Goal: Find specific page/section: Find specific page/section

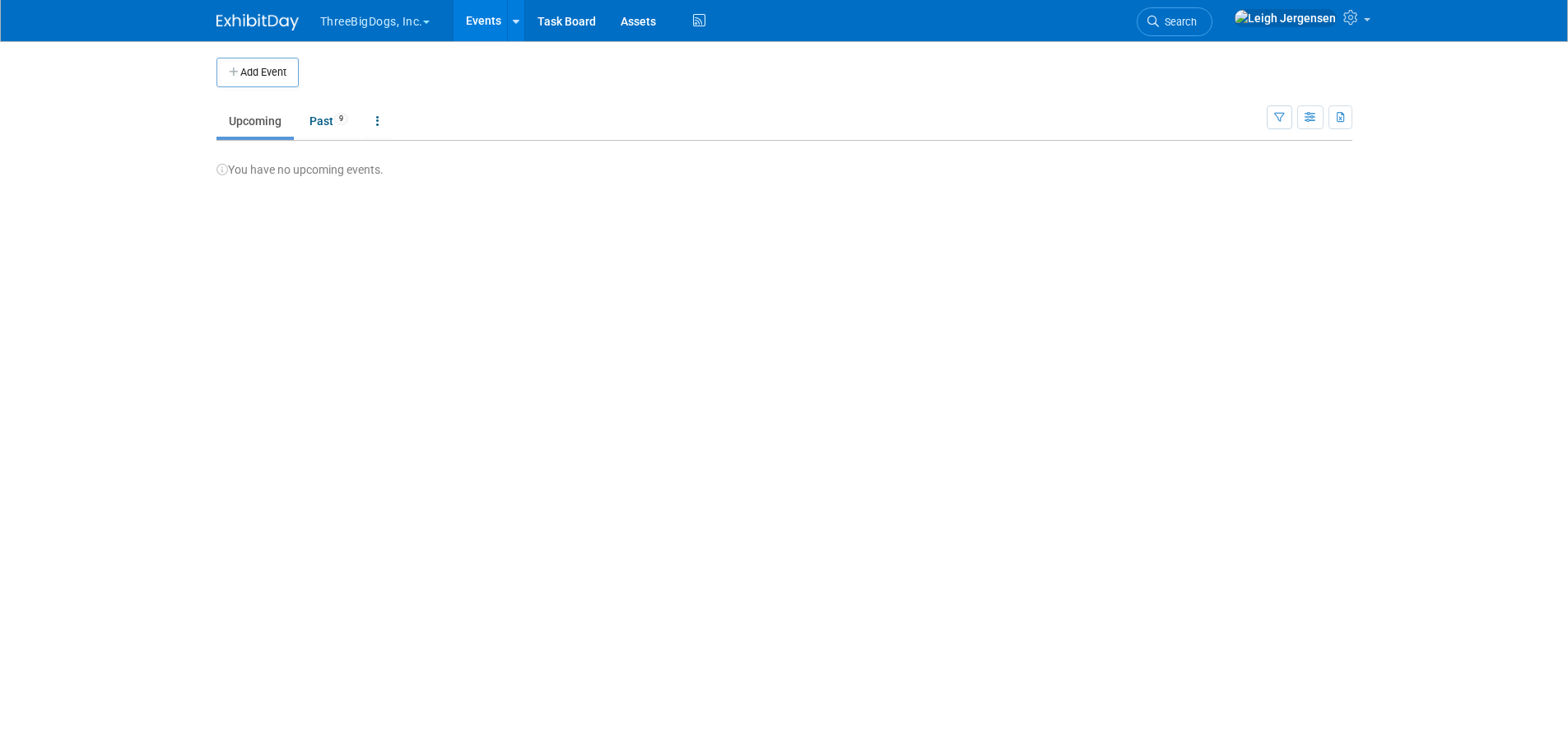
click at [430, 21] on span "button" at bounding box center [427, 22] width 7 height 3
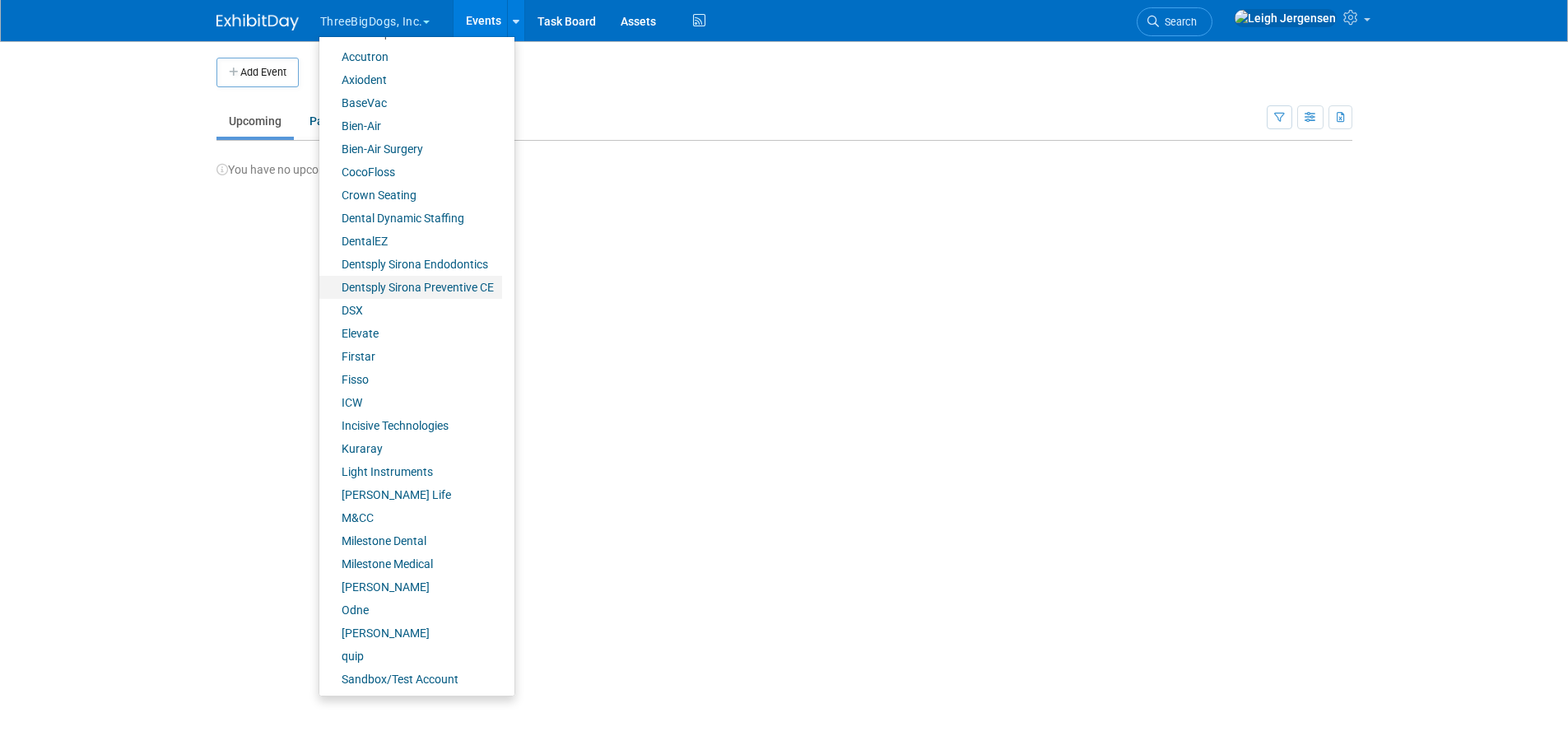
scroll to position [138, 0]
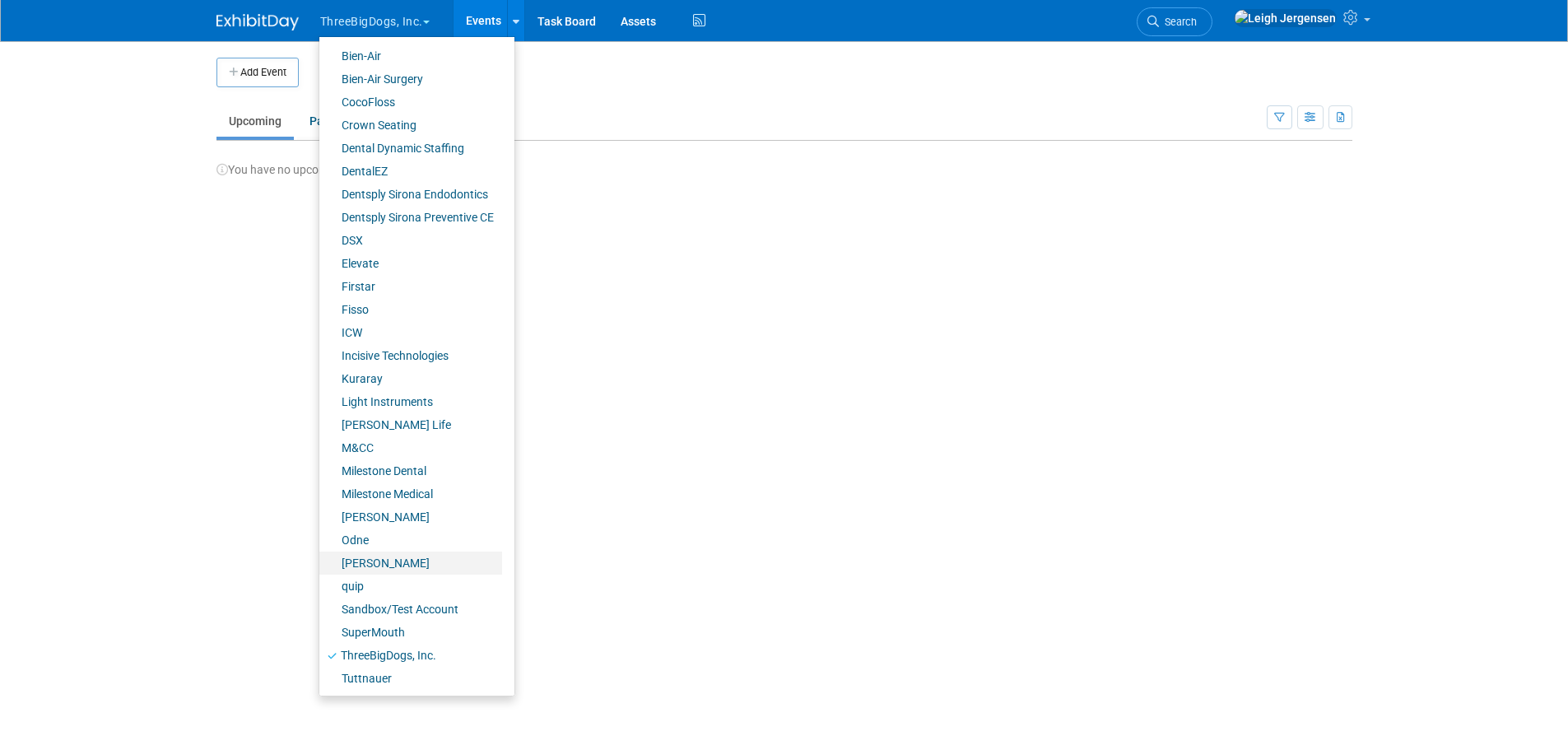
click at [376, 562] on link "[PERSON_NAME]" at bounding box center [411, 563] width 183 height 23
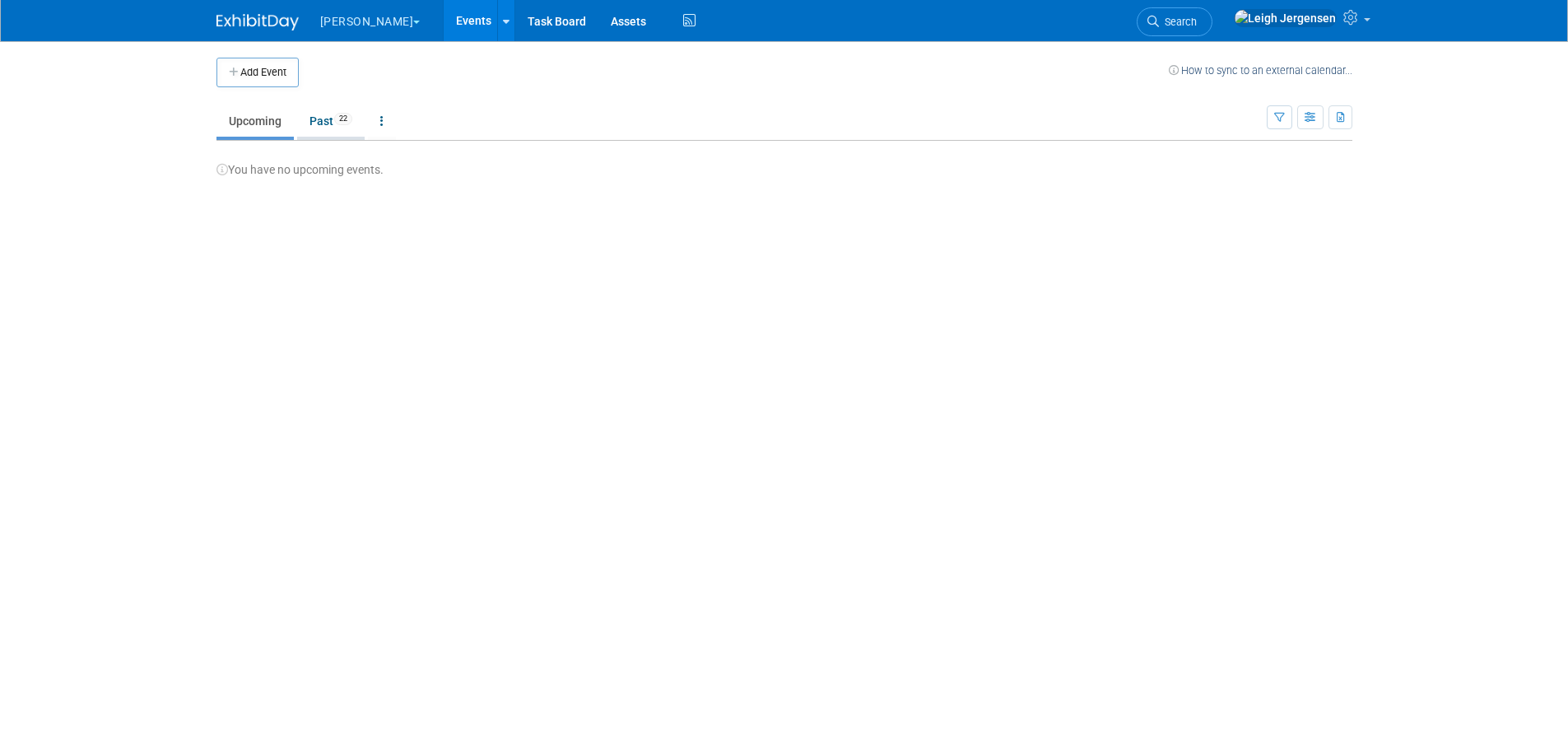
click at [322, 119] on link "Past 22" at bounding box center [330, 121] width 67 height 32
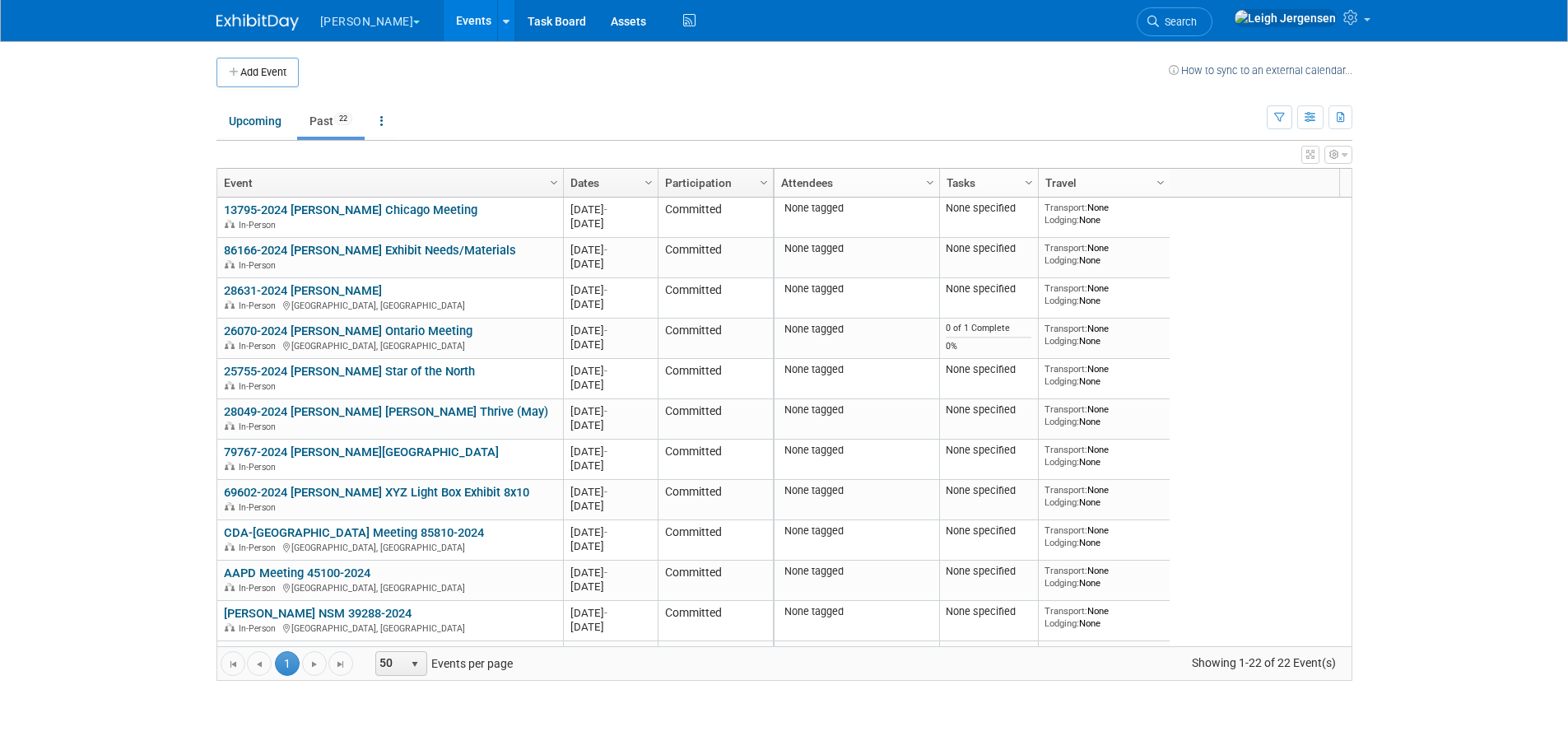
click at [637, 191] on link "Dates" at bounding box center [608, 183] width 76 height 28
click at [647, 192] on link "Column Settings" at bounding box center [648, 181] width 18 height 25
click at [637, 189] on link "Dates" at bounding box center [608, 183] width 76 height 28
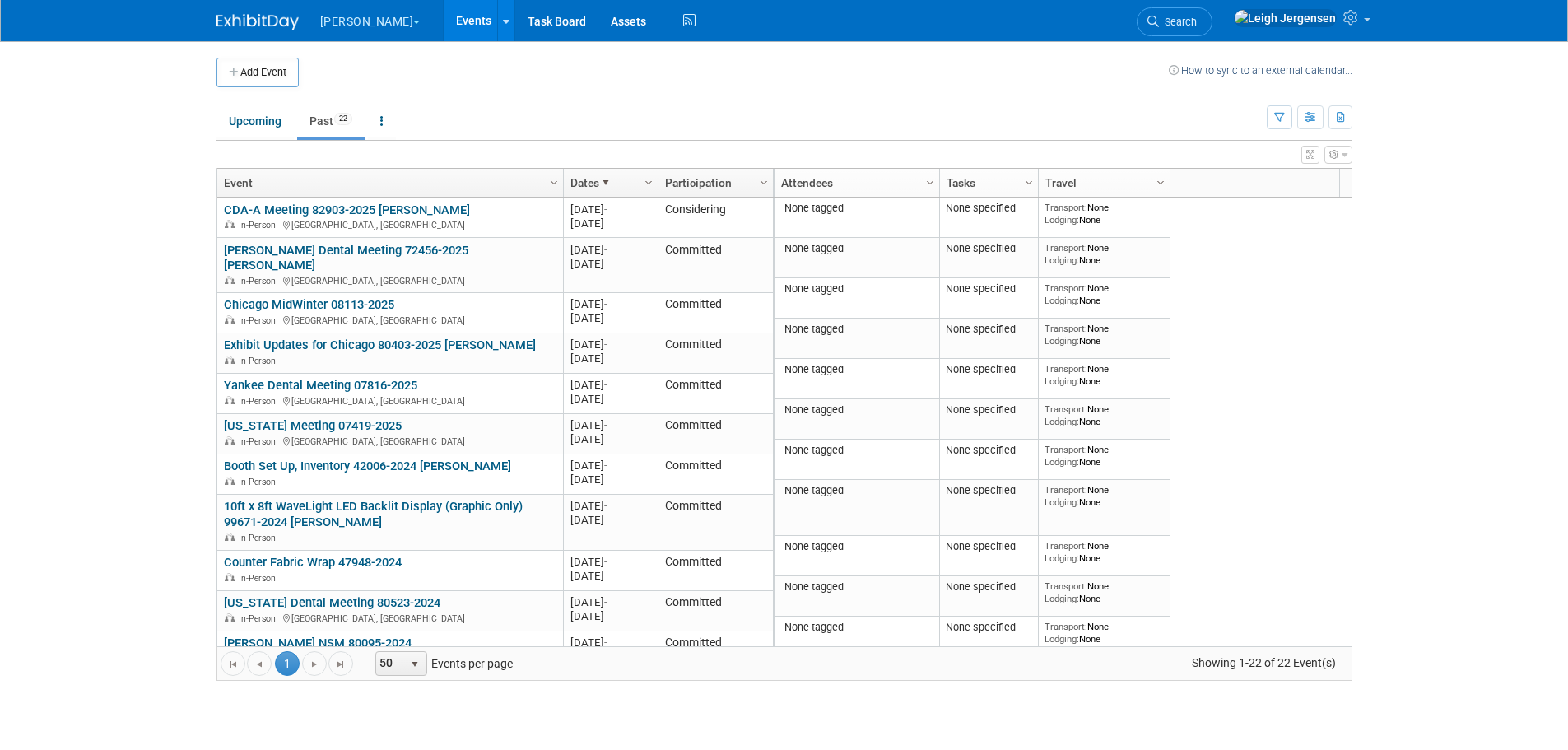
click at [617, 180] on link "Dates" at bounding box center [608, 183] width 76 height 28
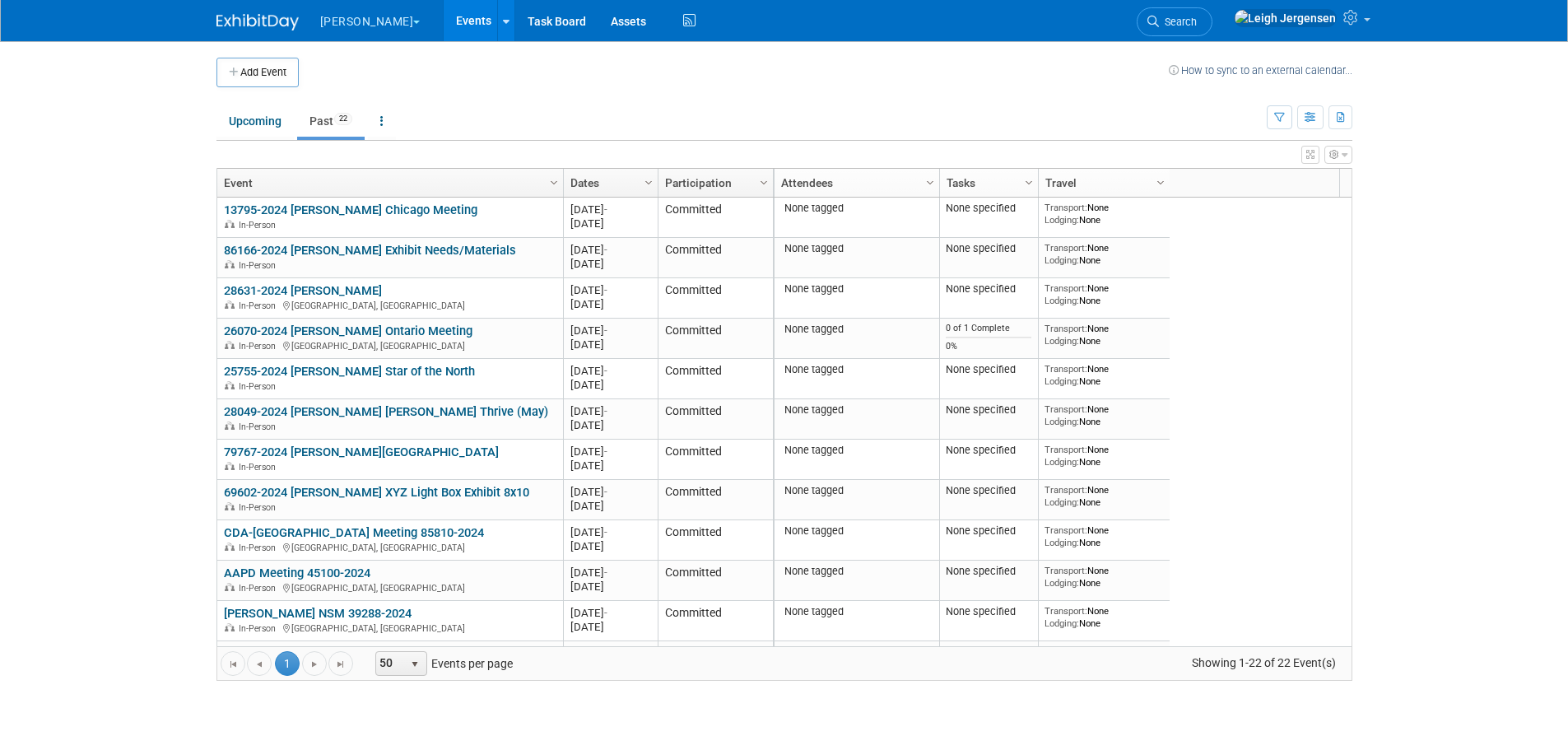
click at [385, 532] on link "CDA-[GEOGRAPHIC_DATA] Meeting 85810-2024" at bounding box center [354, 533] width 260 height 15
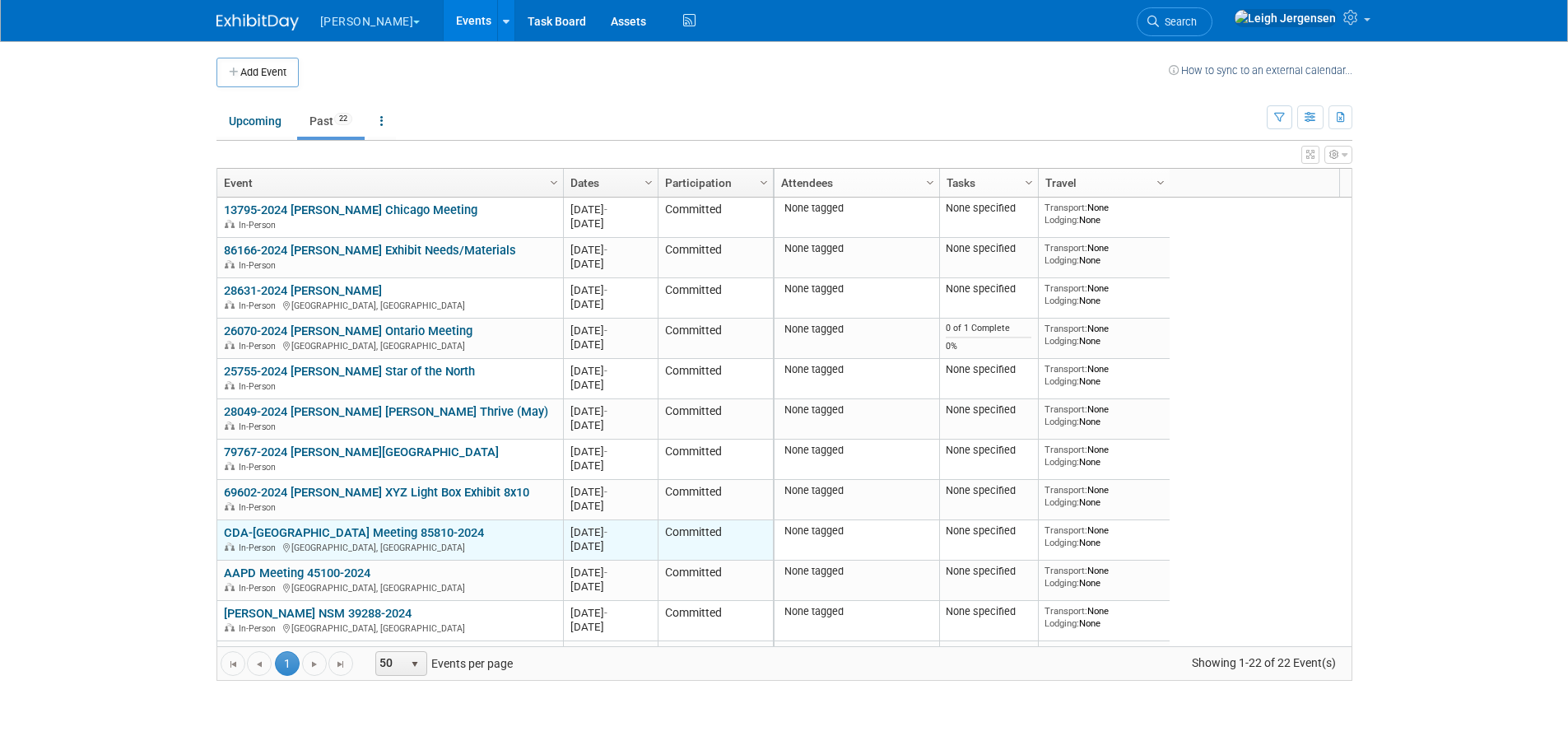
click at [358, 536] on link "CDA-[GEOGRAPHIC_DATA] Meeting 85810-2024" at bounding box center [354, 533] width 260 height 15
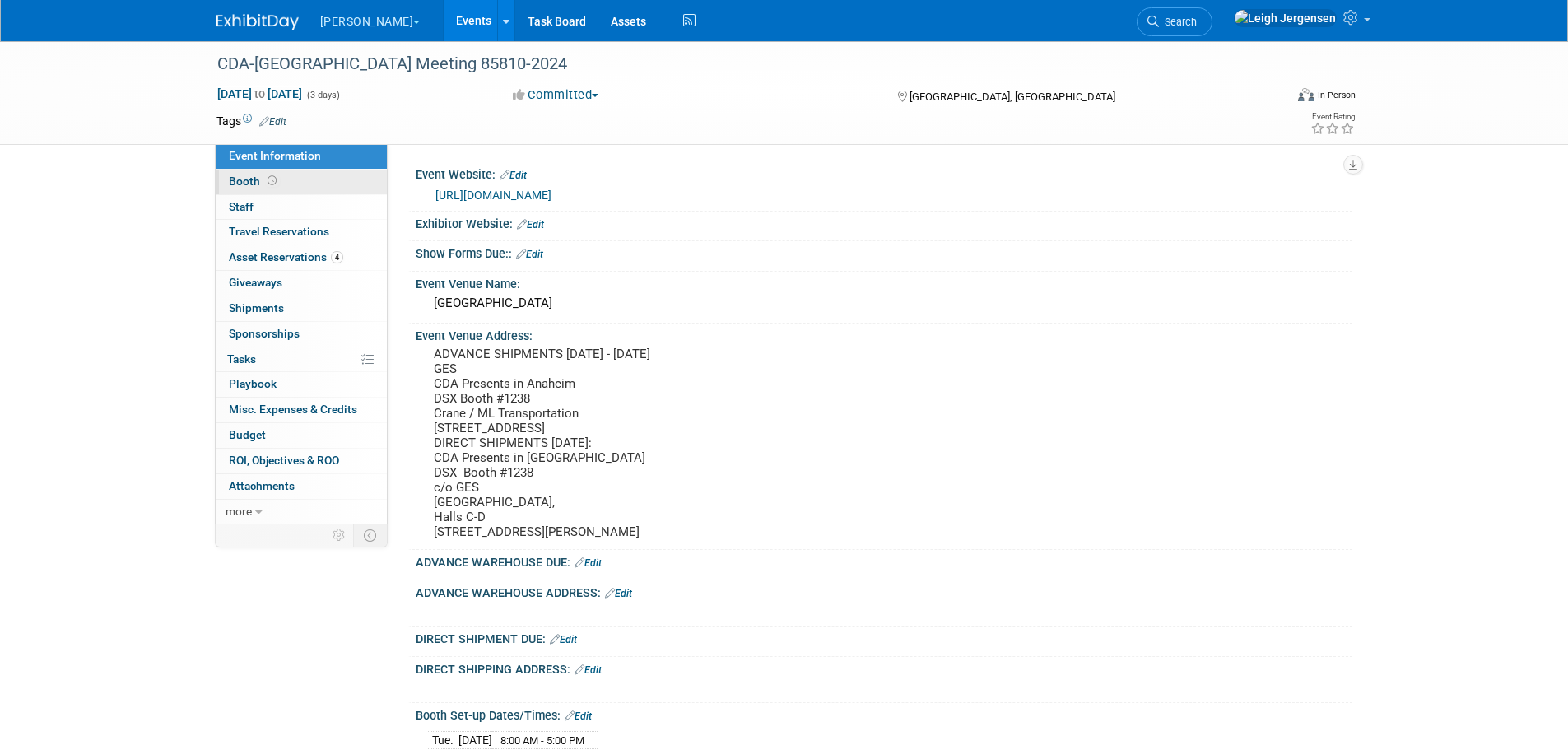
click at [295, 177] on link "Booth" at bounding box center [301, 182] width 171 height 25
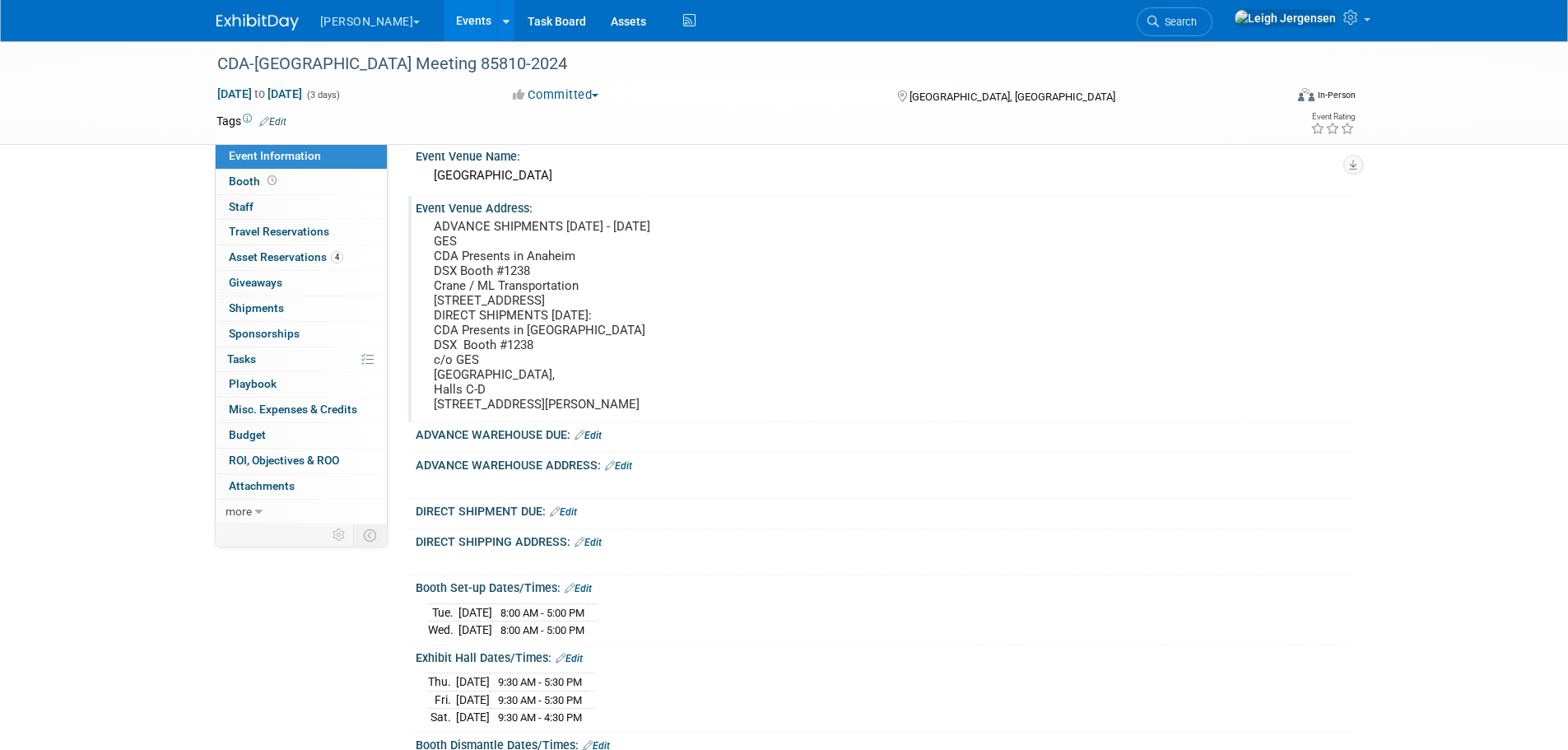
scroll to position [99, 0]
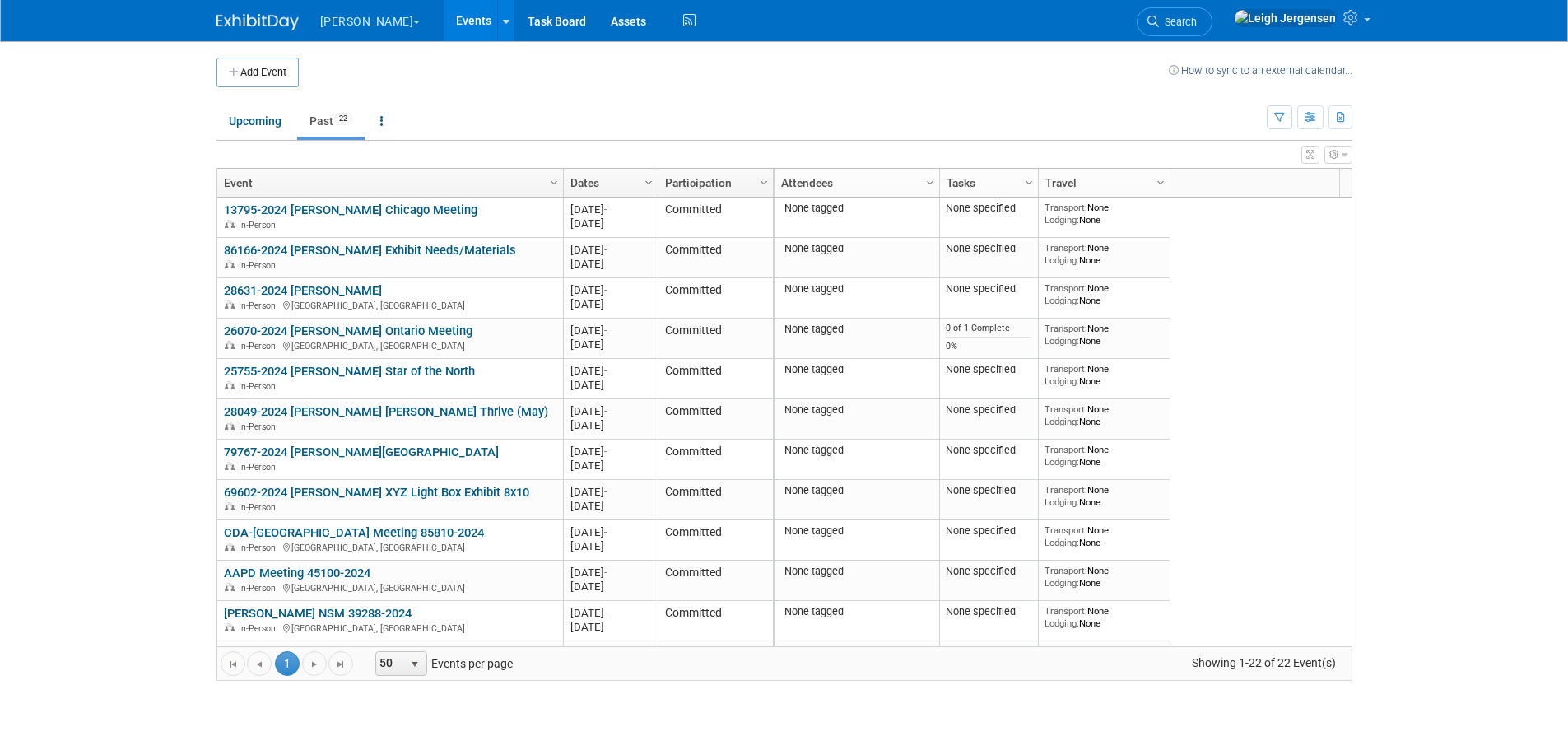
click at [594, 180] on link "Dates" at bounding box center [608, 183] width 76 height 28
click at [607, 184] on span at bounding box center [606, 183] width 13 height 13
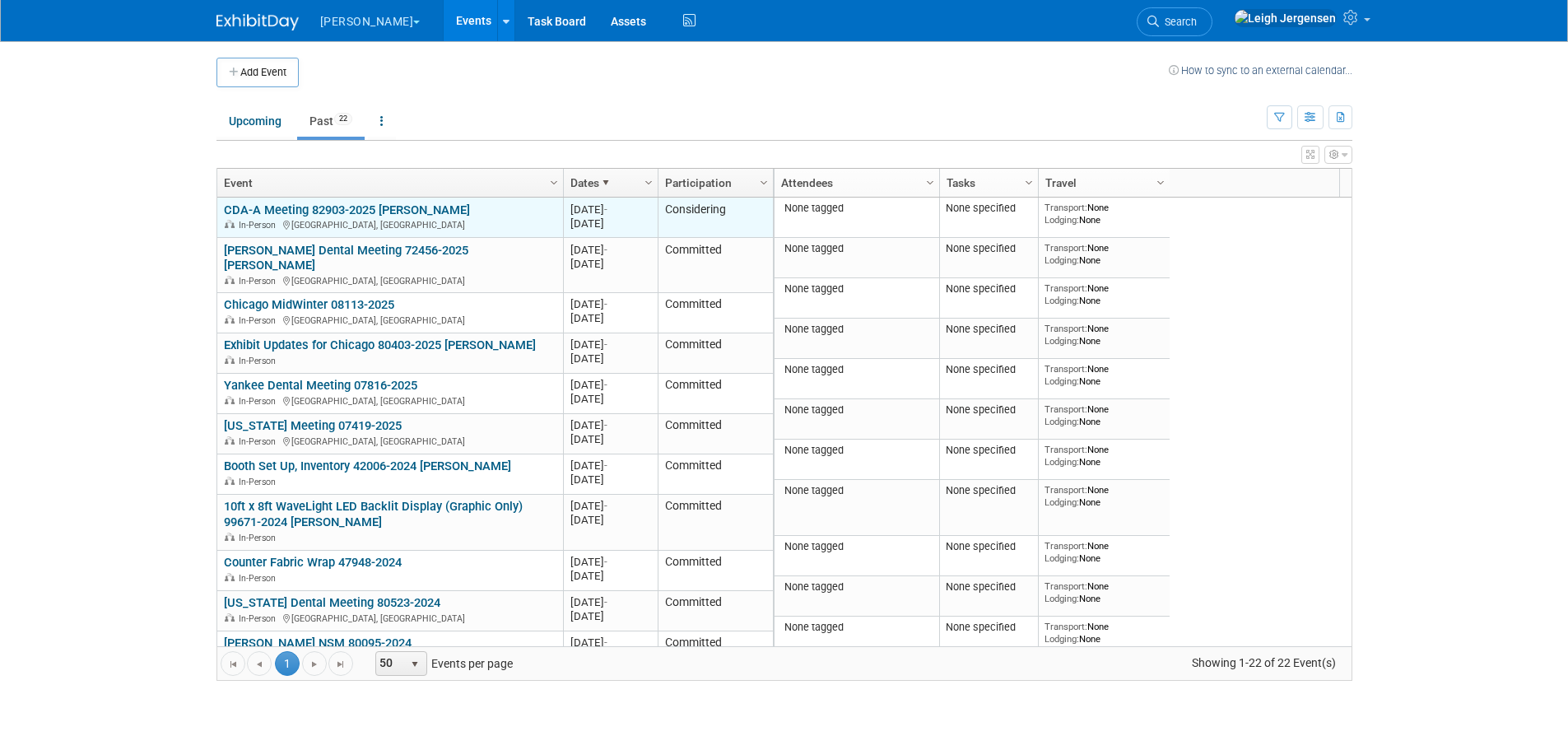
click at [379, 209] on link "CDA-A Meeting 82903-2025 [PERSON_NAME]" at bounding box center [347, 210] width 246 height 15
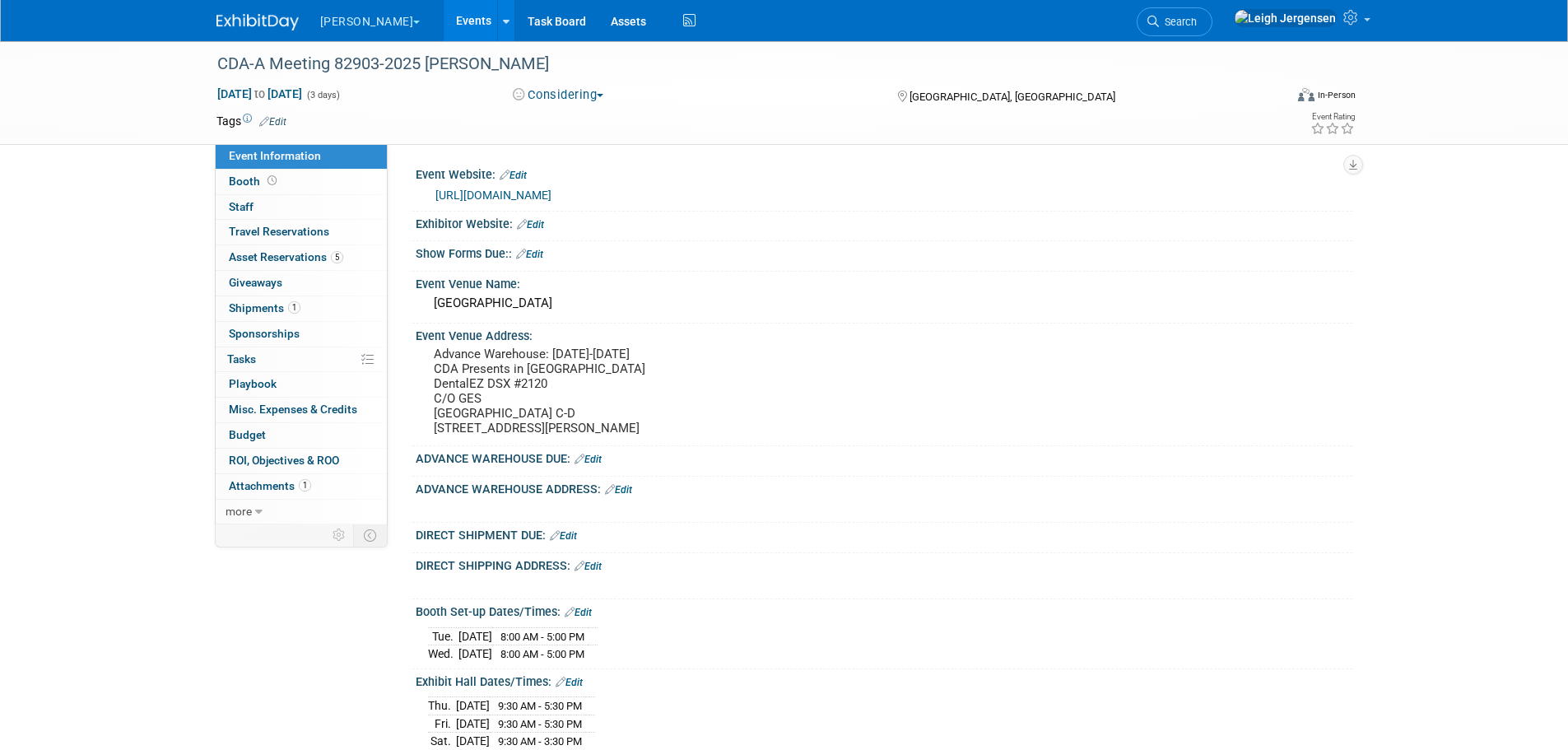
click at [443, 22] on link "Events" at bounding box center [473, 21] width 60 height 42
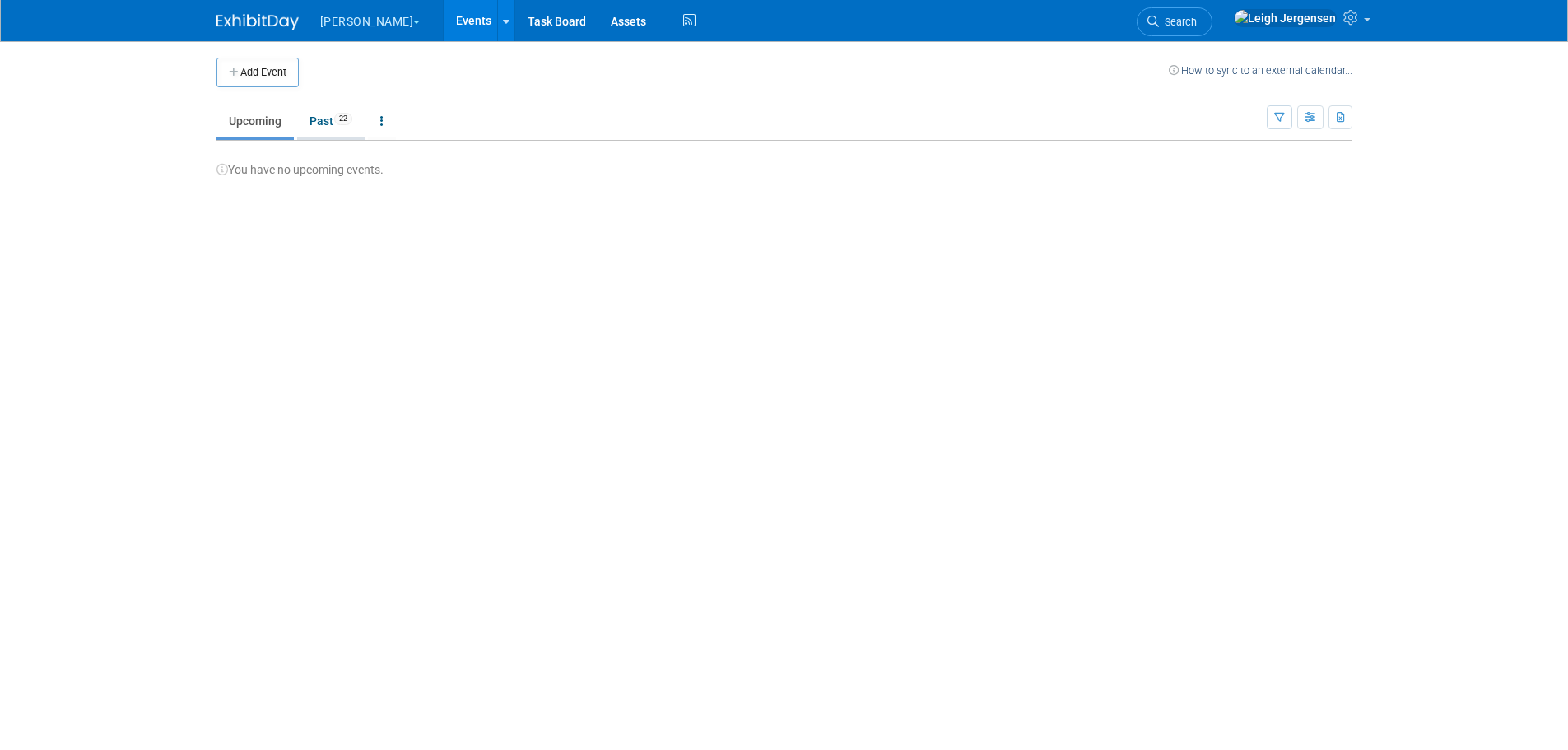
click at [318, 120] on link "Past 22" at bounding box center [330, 121] width 67 height 32
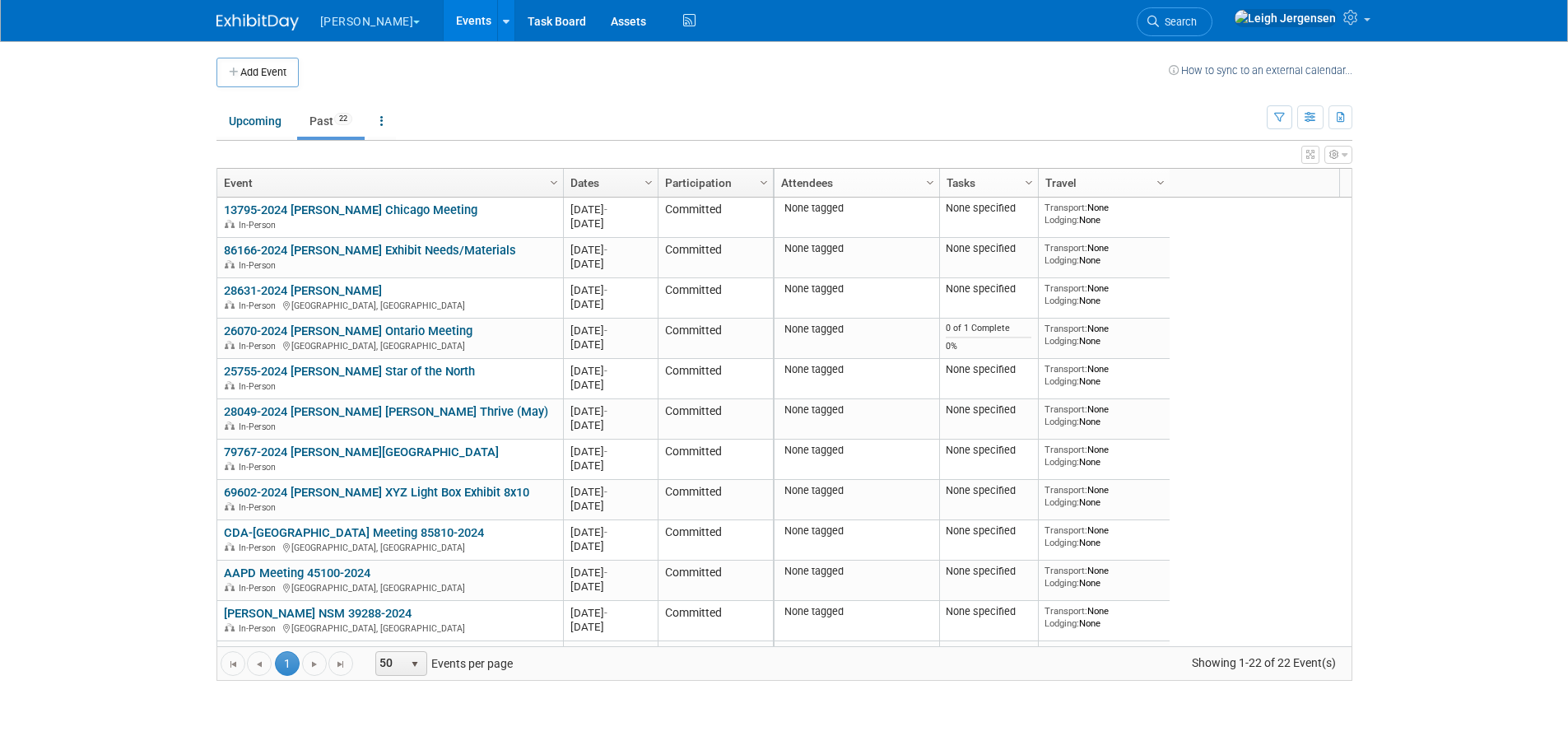
click at [604, 184] on link "Dates" at bounding box center [608, 183] width 76 height 28
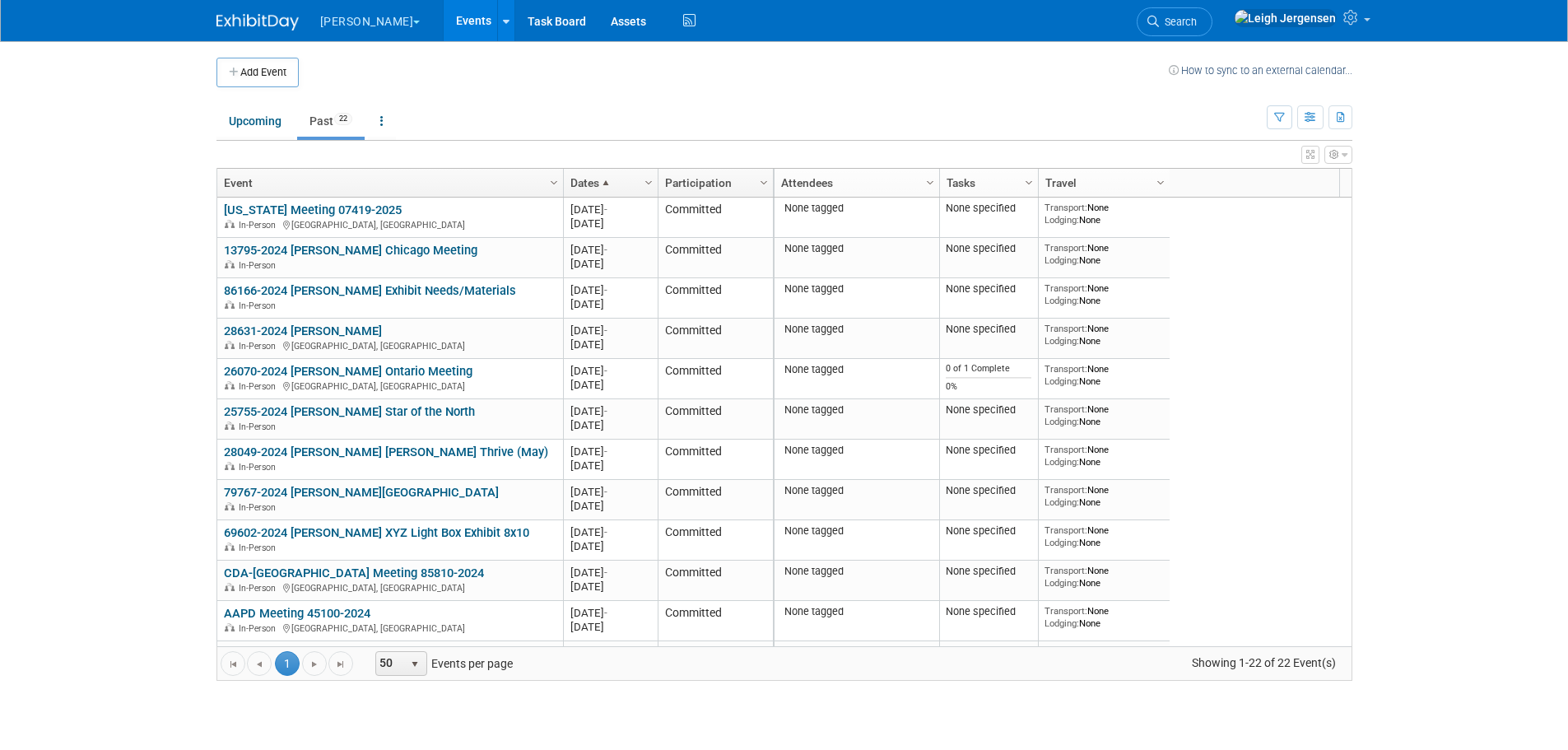
click at [311, 243] on link "13795-2024 [PERSON_NAME] Chicago Meeting" at bounding box center [350, 250] width 253 height 15
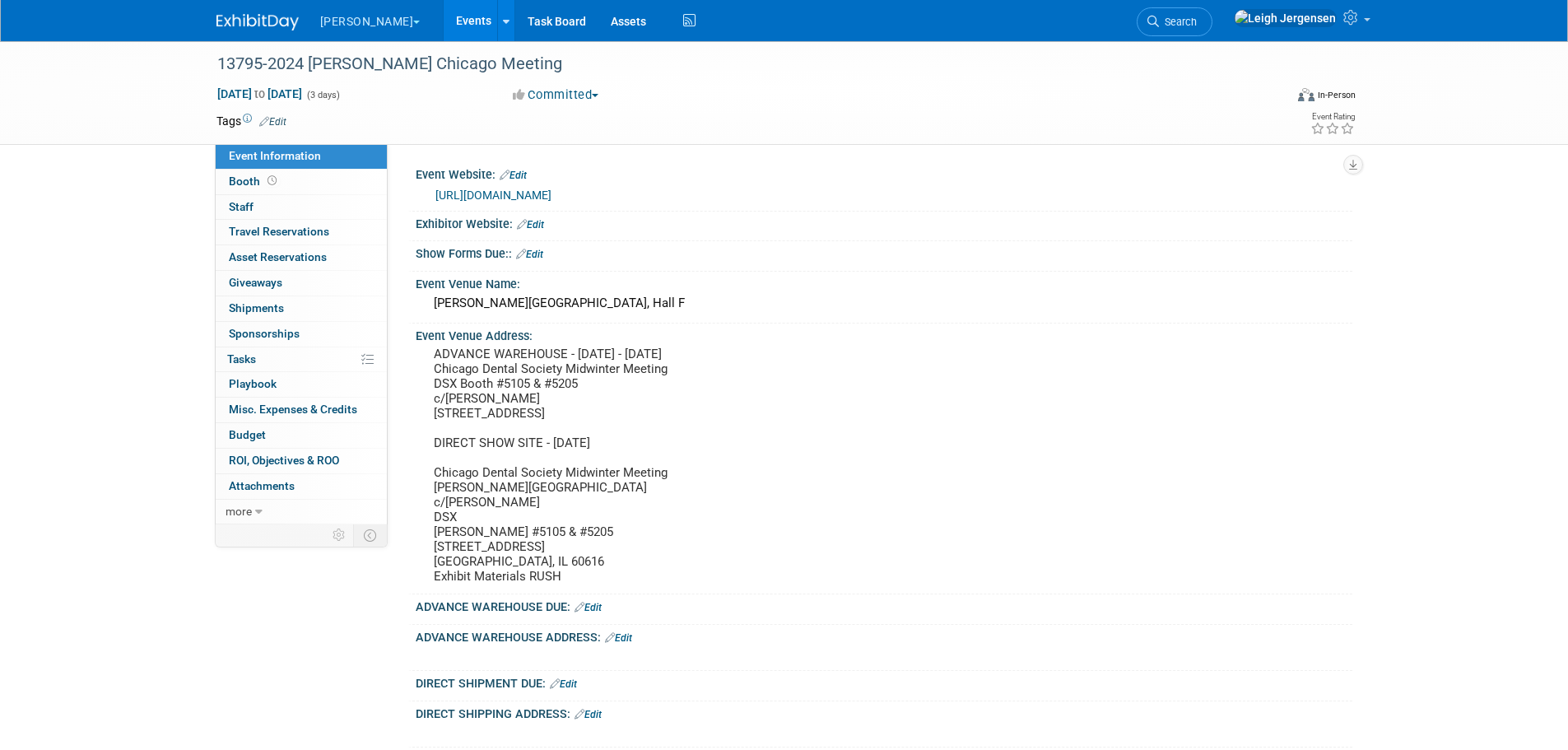
click at [443, 22] on link "Events" at bounding box center [473, 21] width 60 height 42
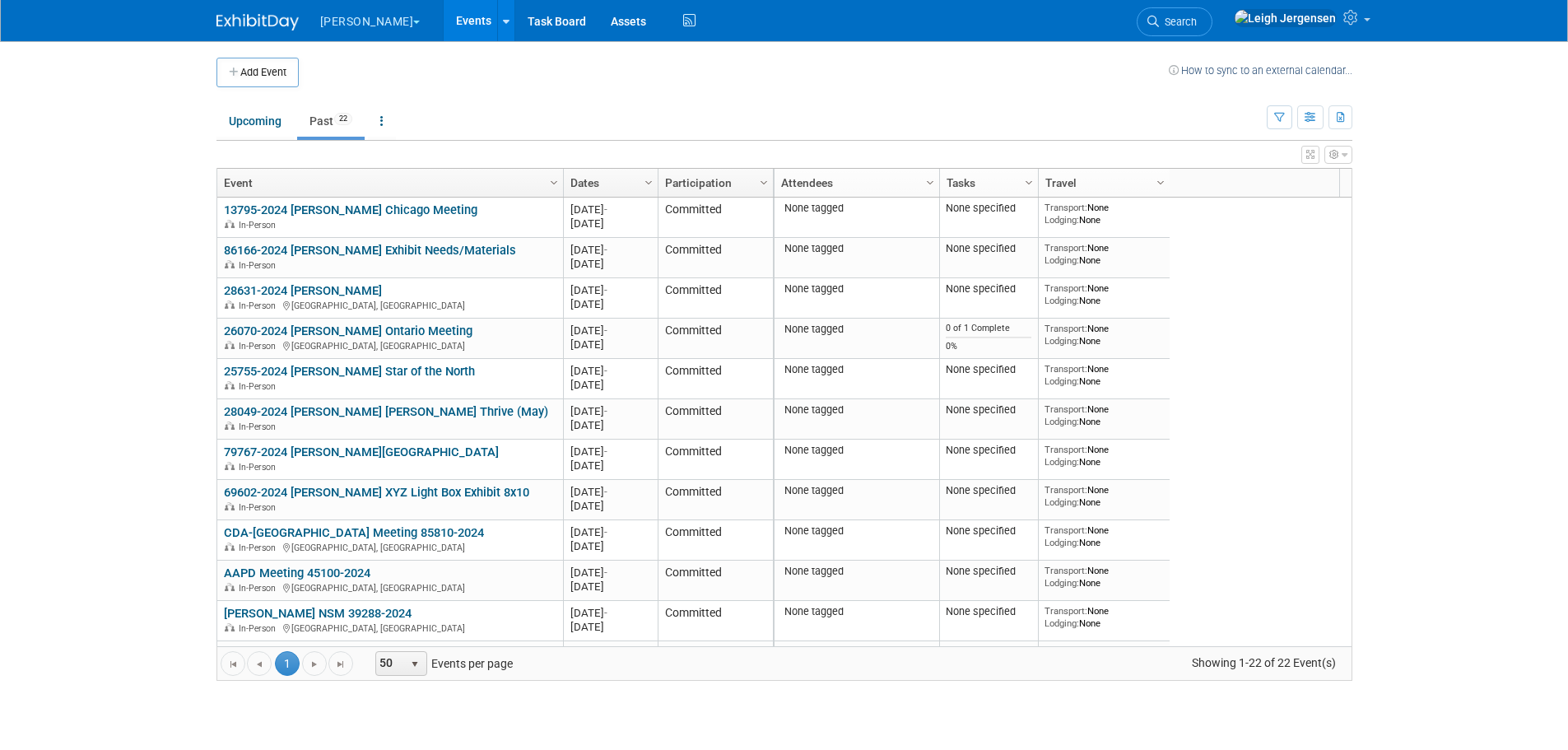
click at [640, 182] on link "Column Settings" at bounding box center [648, 181] width 18 height 25
click at [614, 184] on link "Dates" at bounding box center [608, 183] width 76 height 28
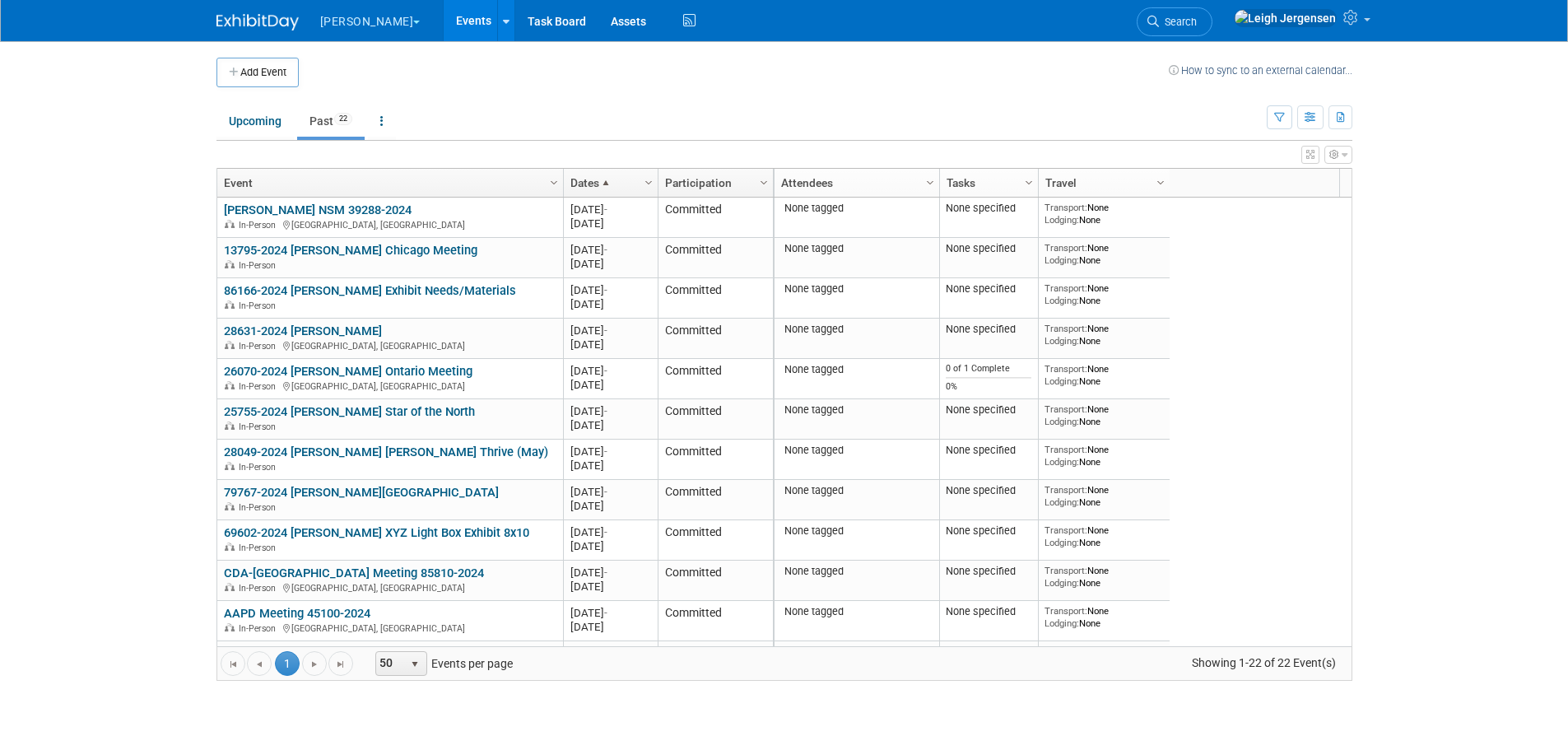
click at [1212, 13] on link "Search" at bounding box center [1174, 22] width 76 height 29
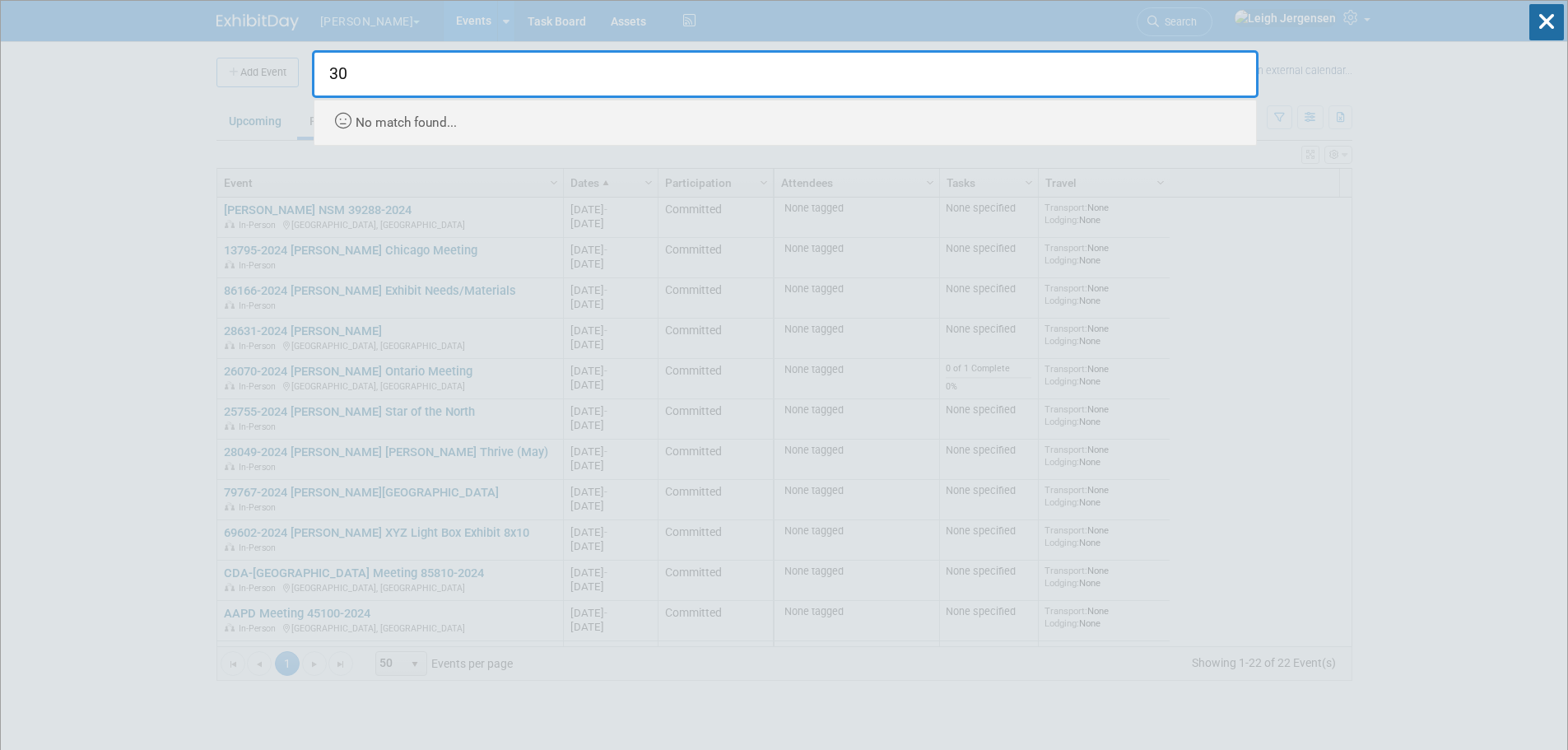
type input "3"
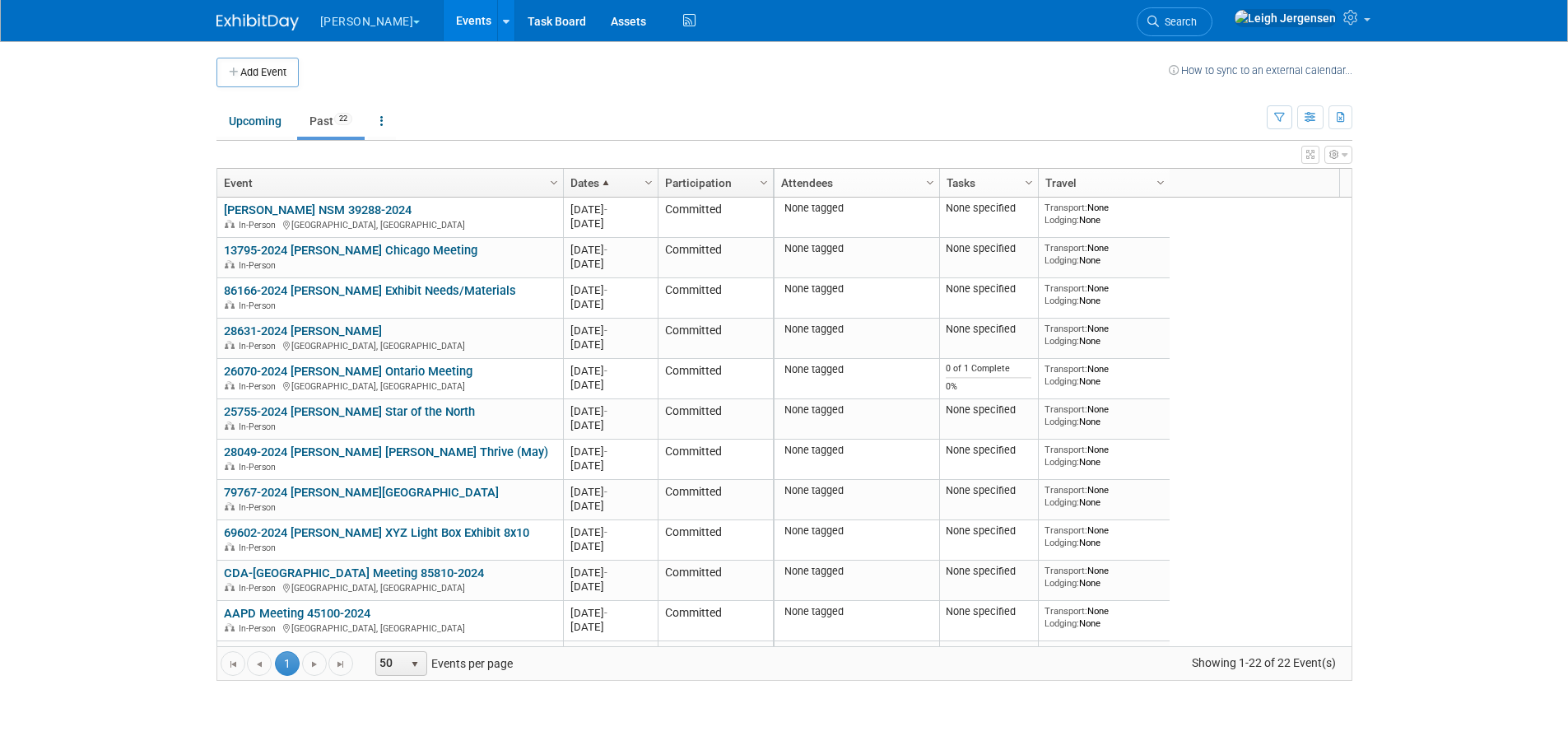
click at [609, 184] on span at bounding box center [606, 183] width 13 height 13
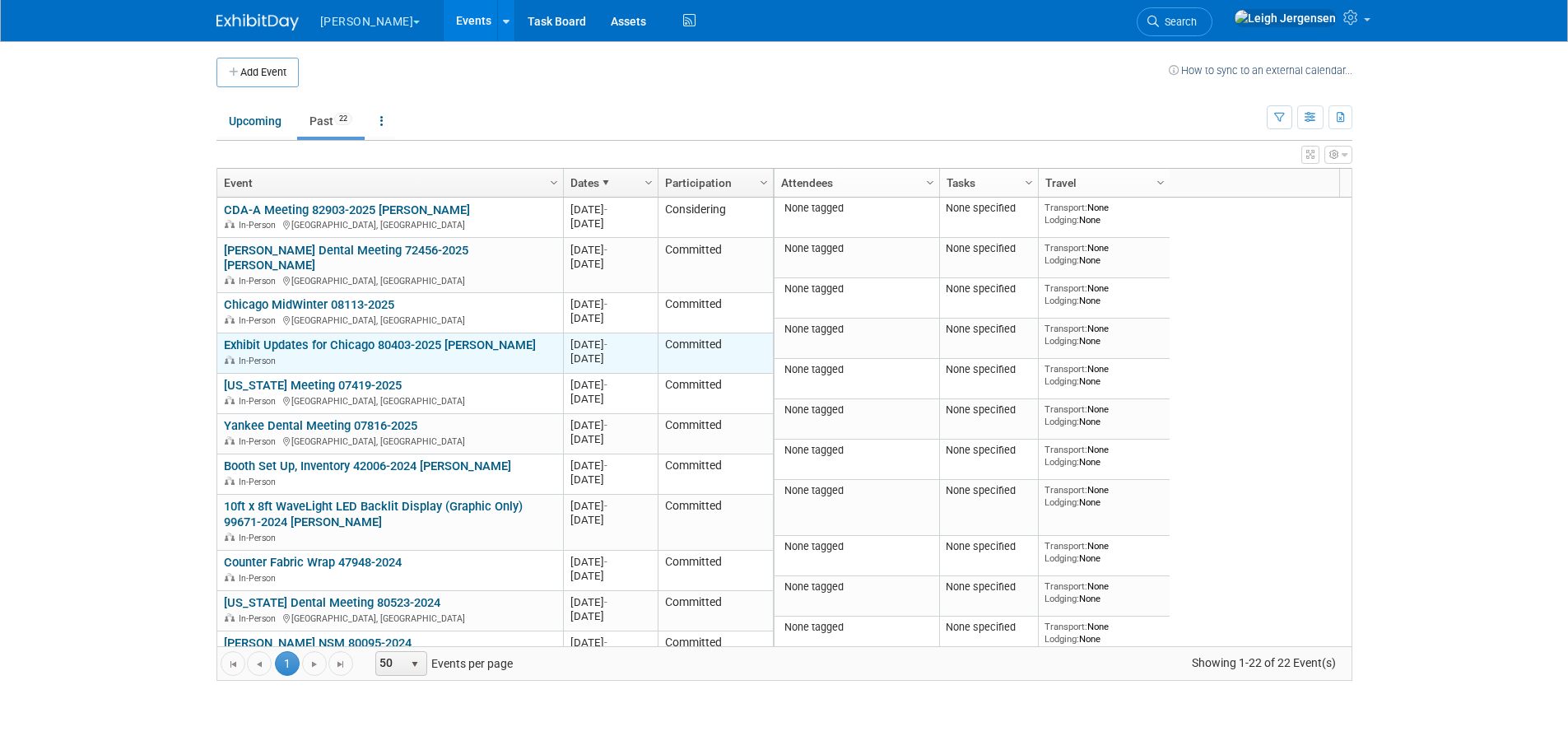
click at [443, 338] on link "Exhibit Updates for Chicago 80403-2025 Porter" at bounding box center [380, 346] width 312 height 15
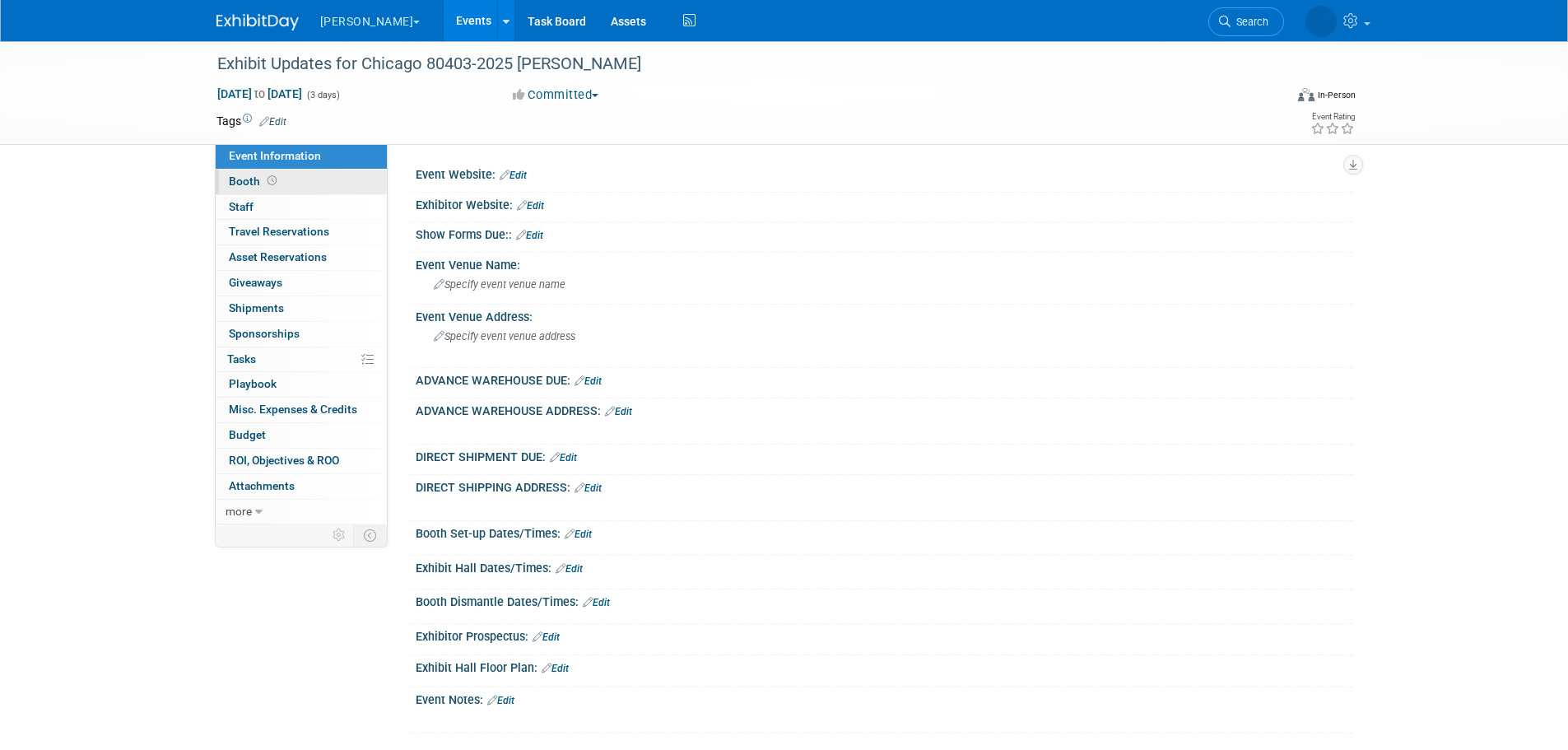
click at [331, 184] on link "Booth" at bounding box center [301, 182] width 171 height 25
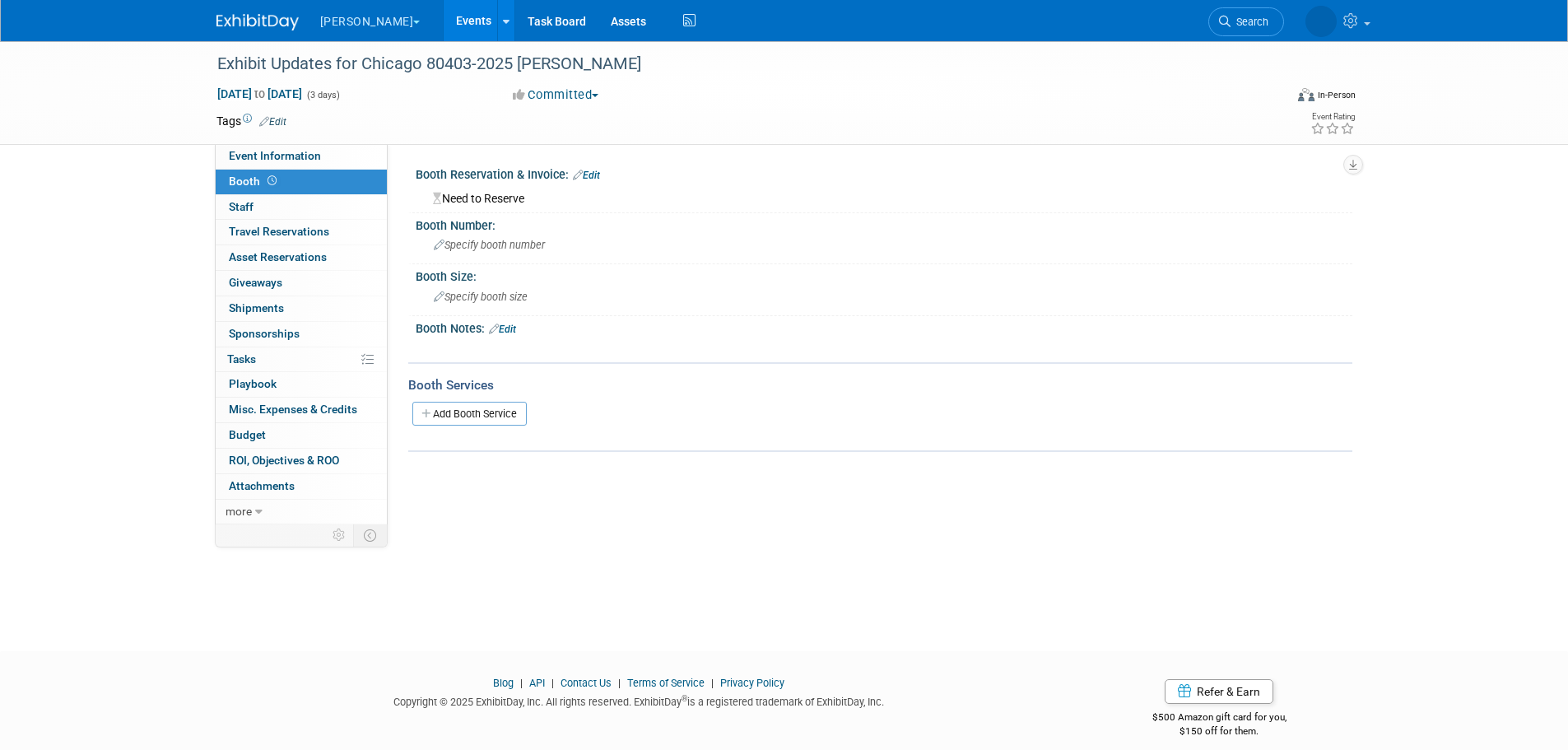
click at [354, 21] on button "[PERSON_NAME]" at bounding box center [380, 18] width 123 height 37
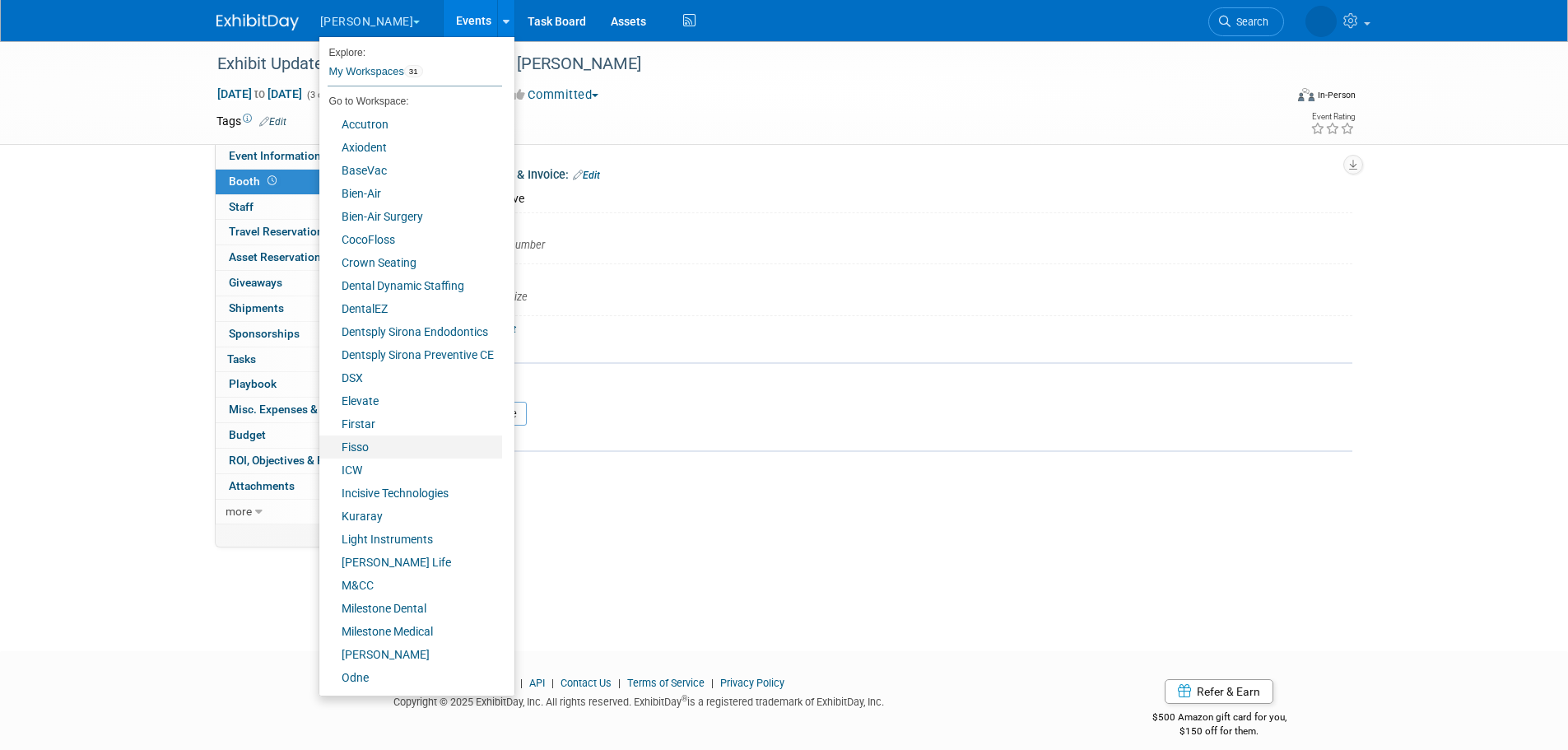
click at [367, 449] on link "Fisso" at bounding box center [411, 448] width 183 height 23
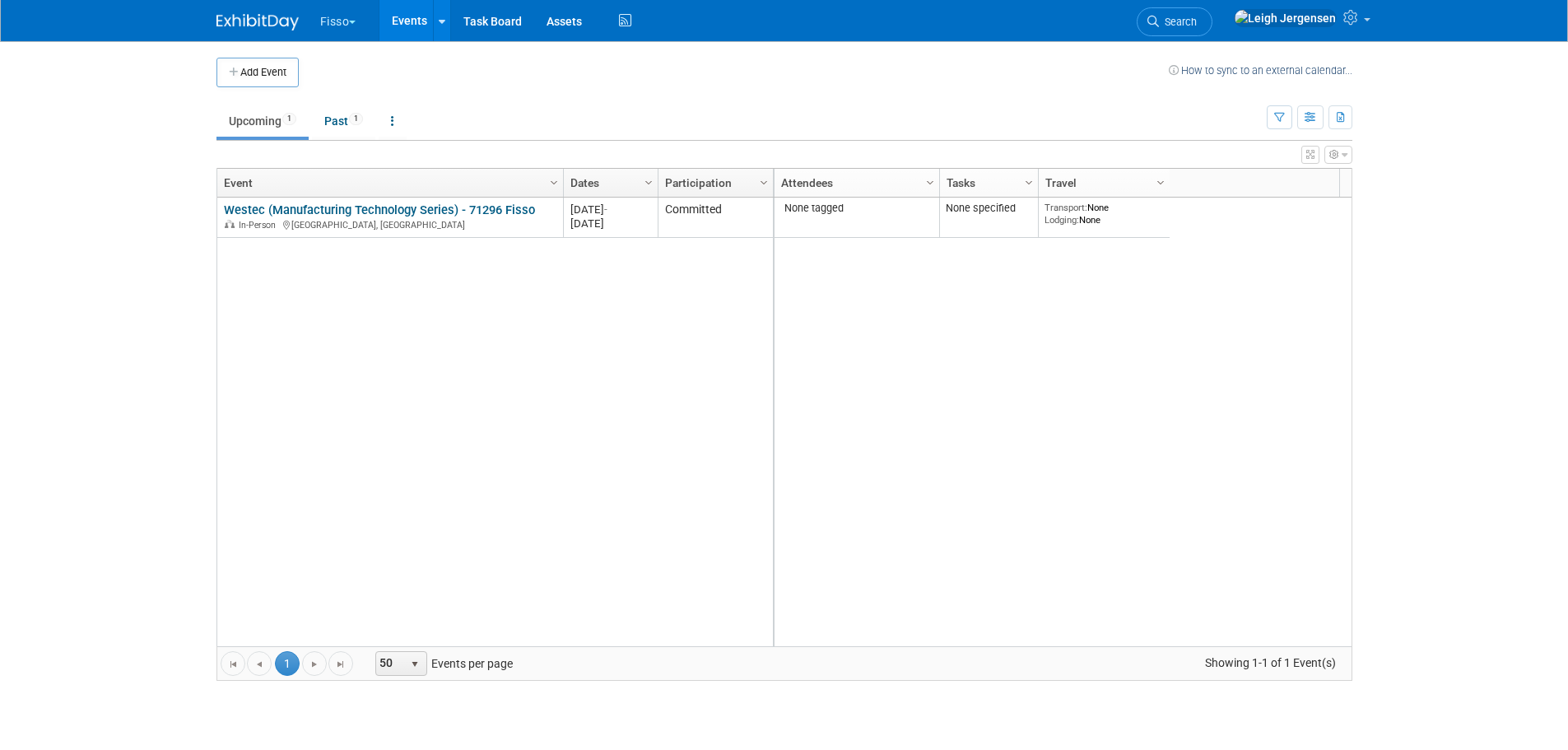
click at [342, 32] on button "Fisso" at bounding box center [348, 18] width 58 height 37
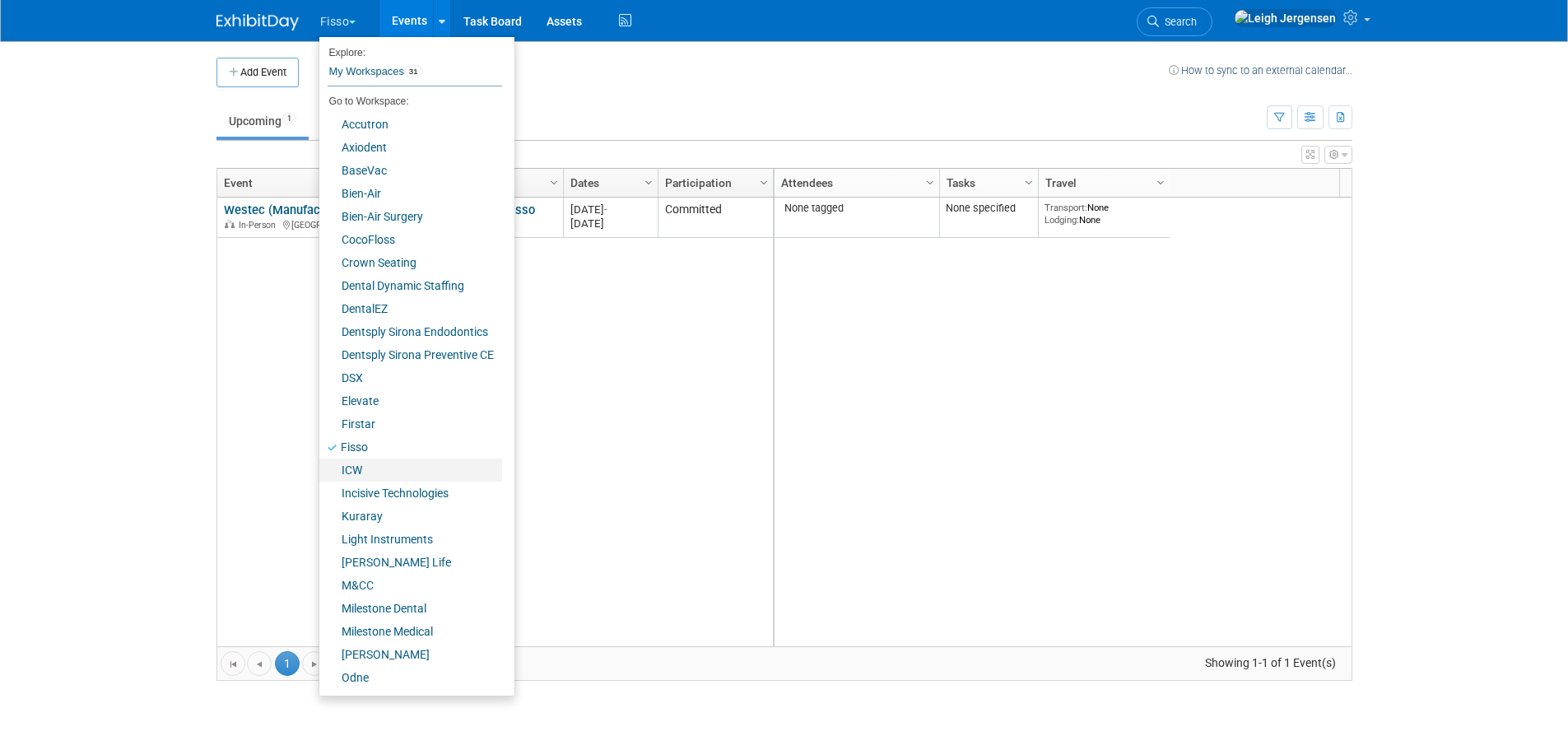
click at [374, 480] on link "ICW" at bounding box center [411, 470] width 183 height 23
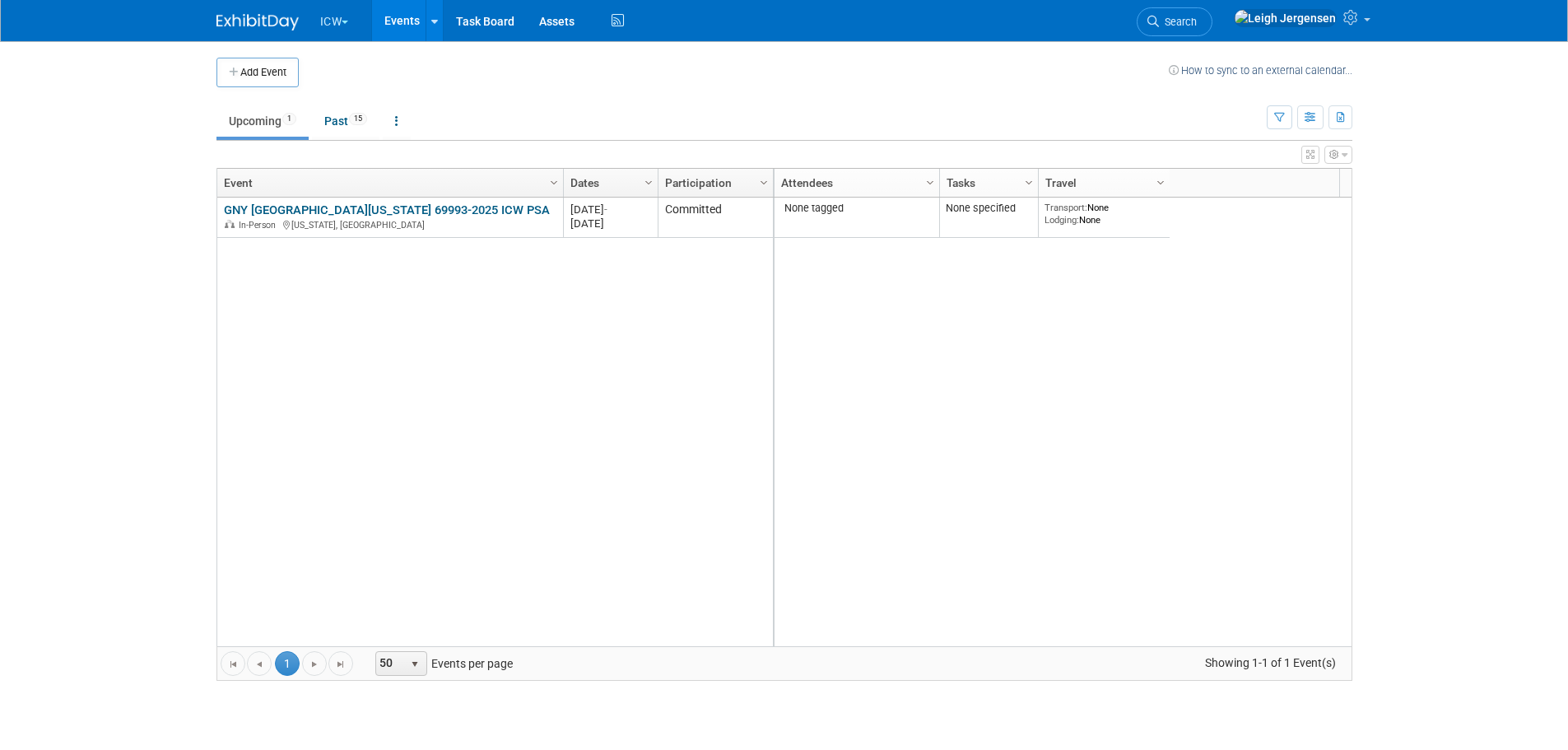
click at [346, 21] on span "button" at bounding box center [344, 22] width 7 height 3
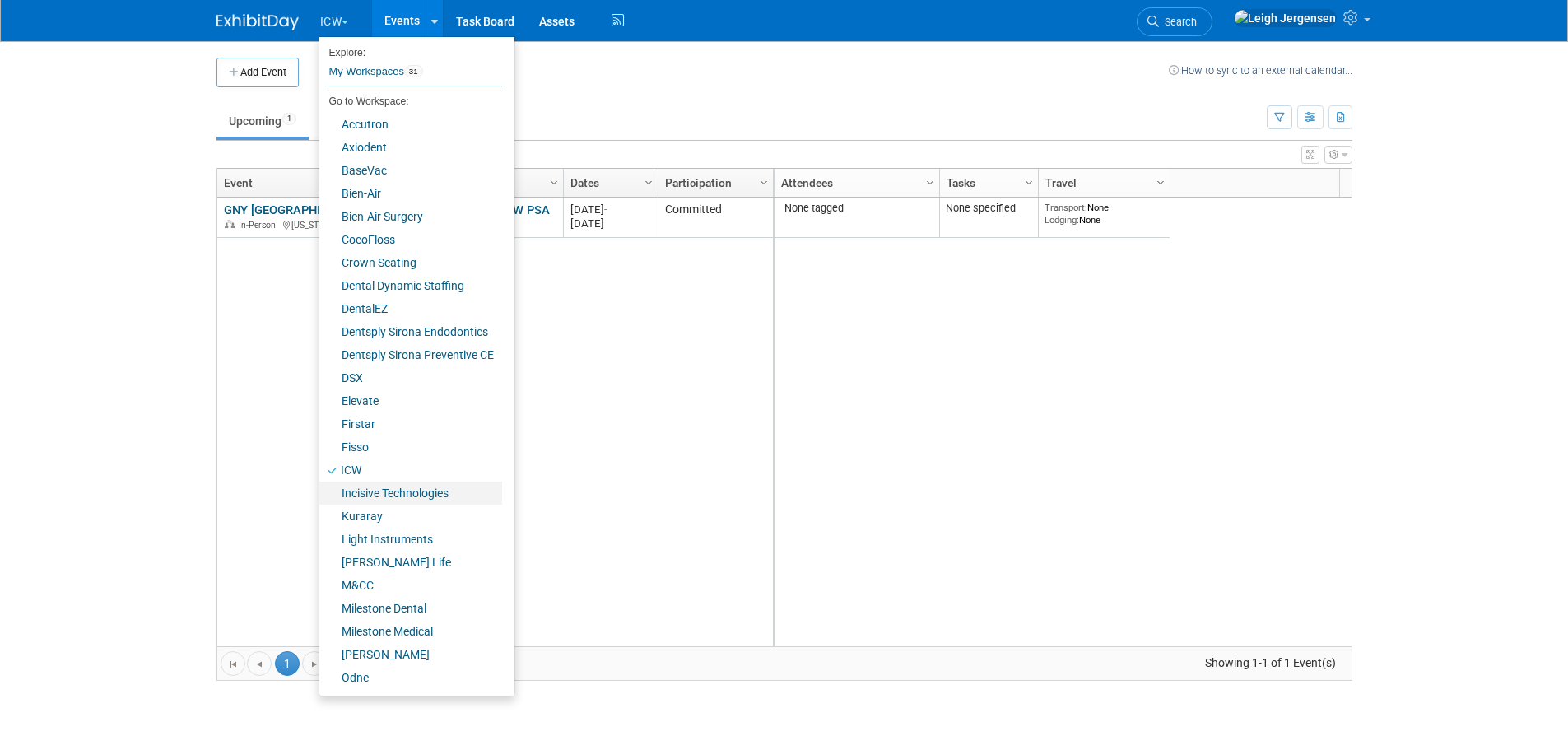
click at [368, 489] on link "Incisive Technologies" at bounding box center [411, 493] width 183 height 23
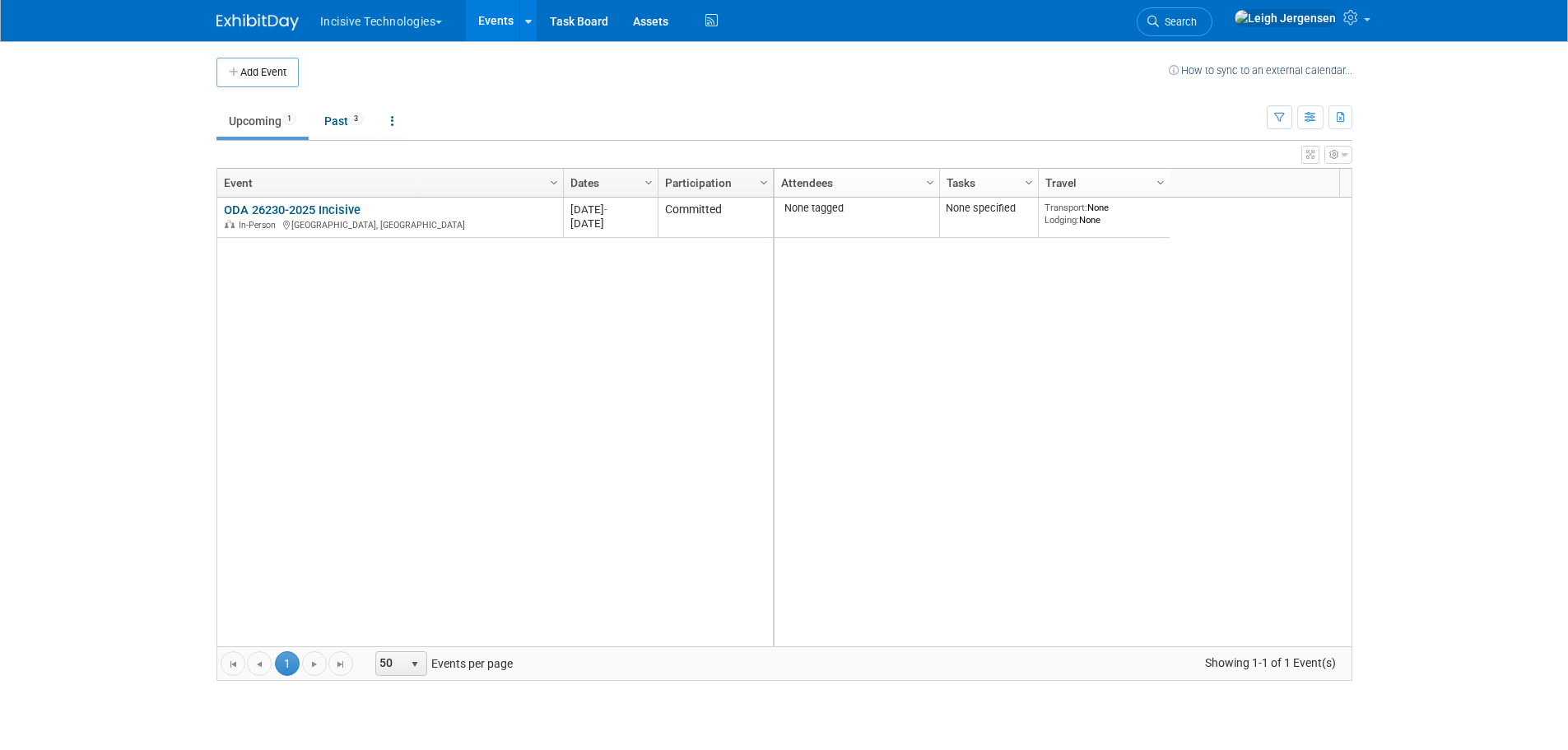
click at [443, 26] on button "Incisive Technologies" at bounding box center [391, 18] width 145 height 37
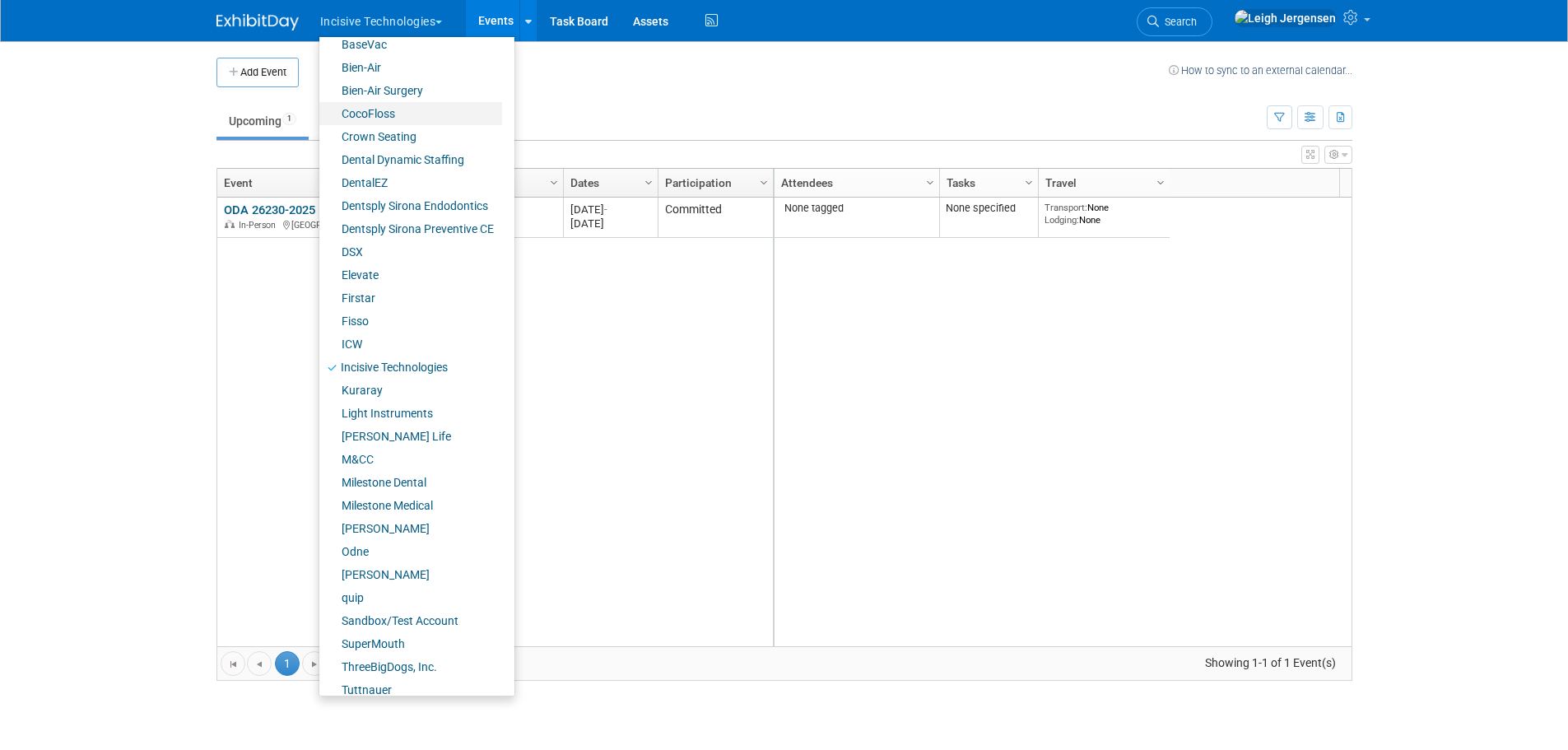
scroll to position [138, 0]
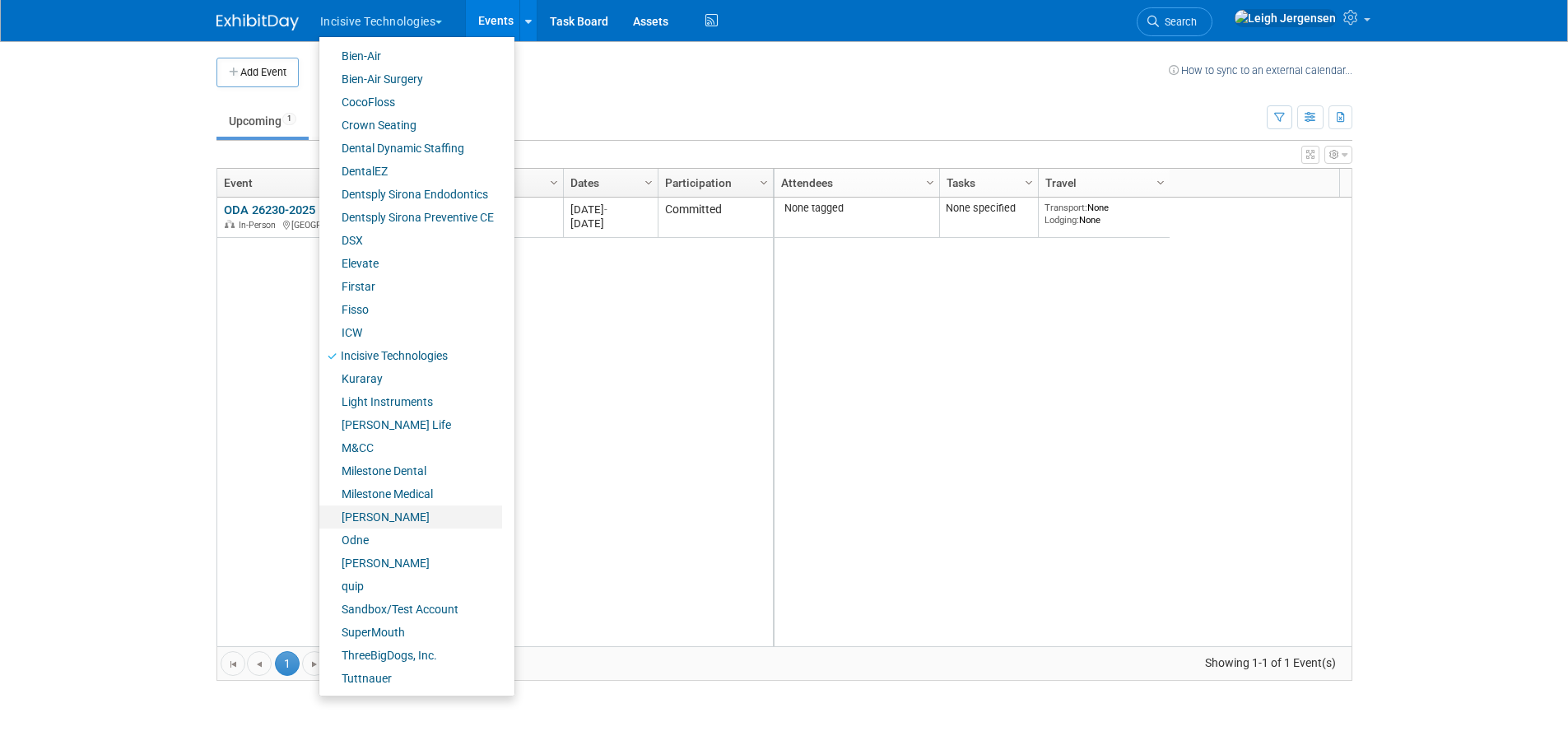
click at [368, 510] on link "[PERSON_NAME]" at bounding box center [411, 517] width 183 height 23
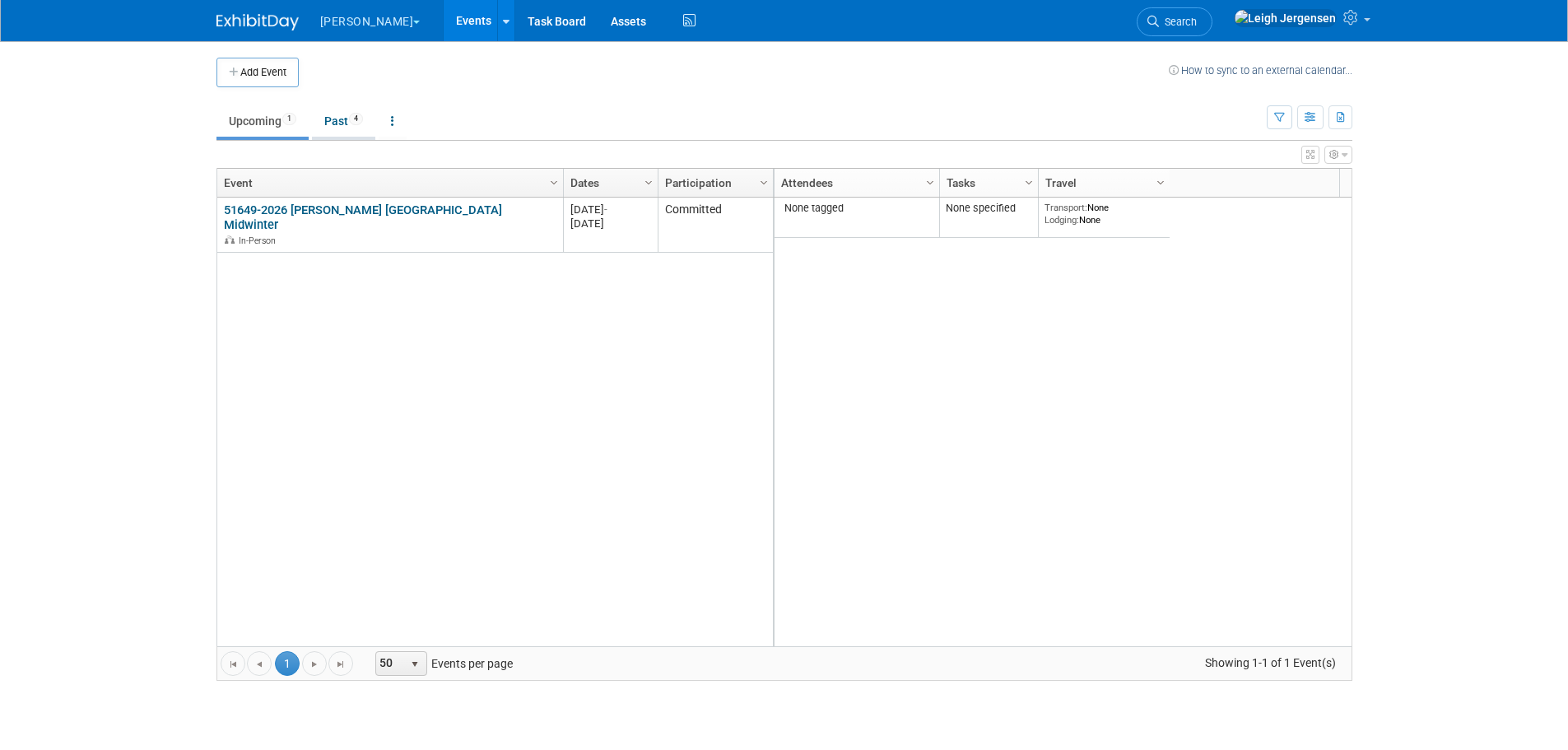
click at [352, 130] on link "Past 4" at bounding box center [344, 121] width 63 height 32
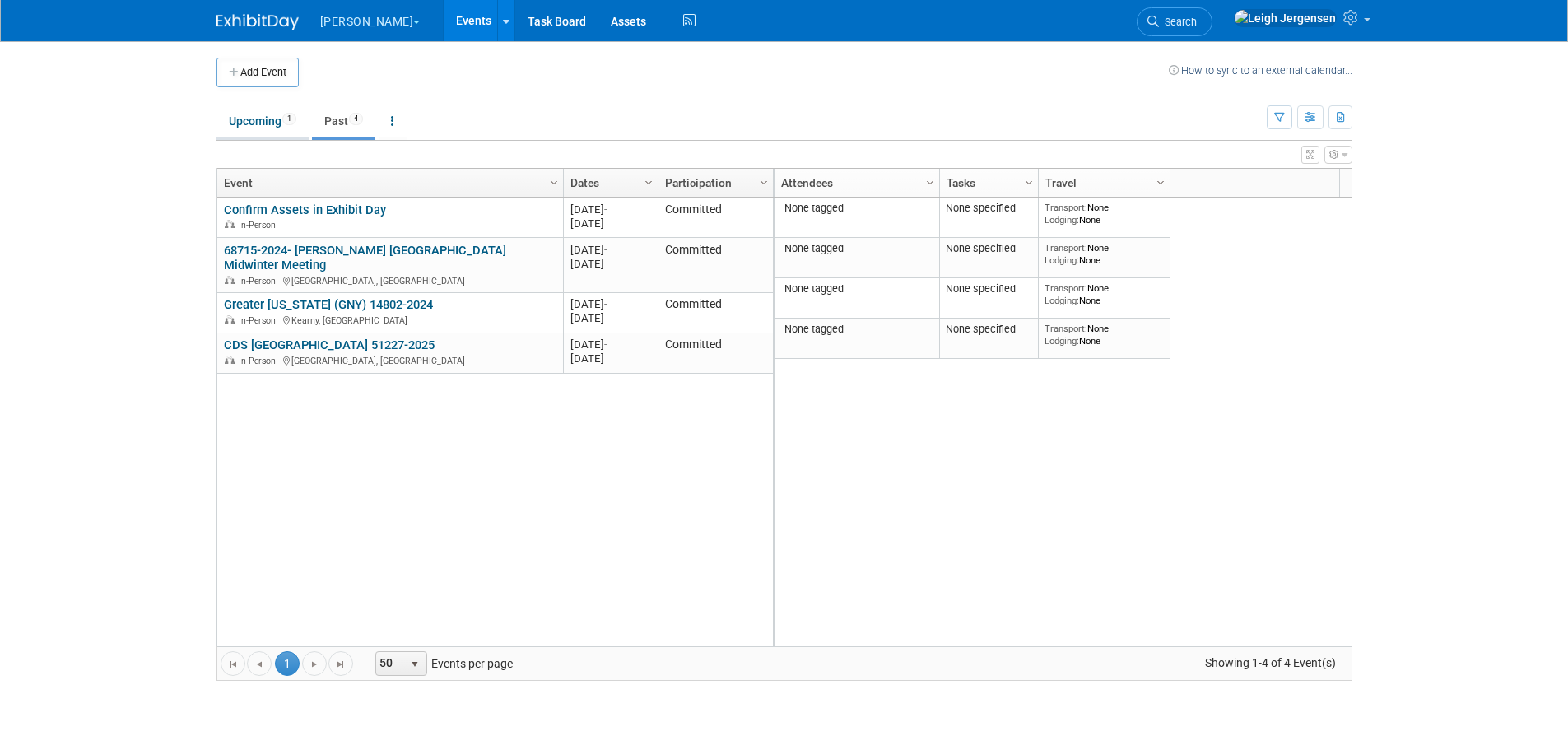
click at [242, 128] on link "Upcoming 1" at bounding box center [262, 121] width 92 height 32
